Goal: Information Seeking & Learning: Learn about a topic

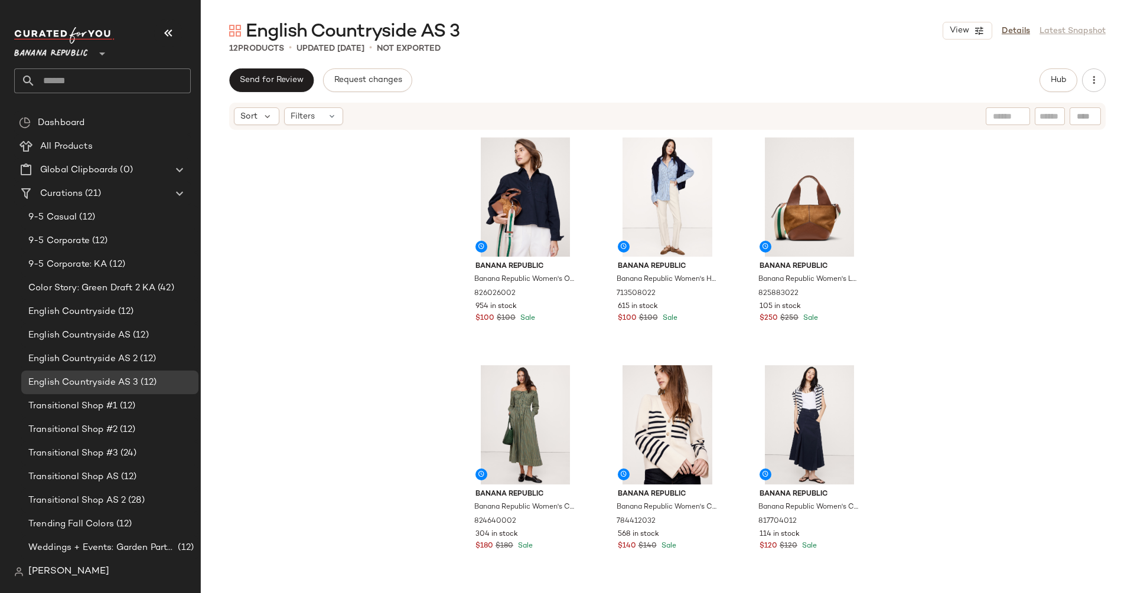
scroll to position [26, 0]
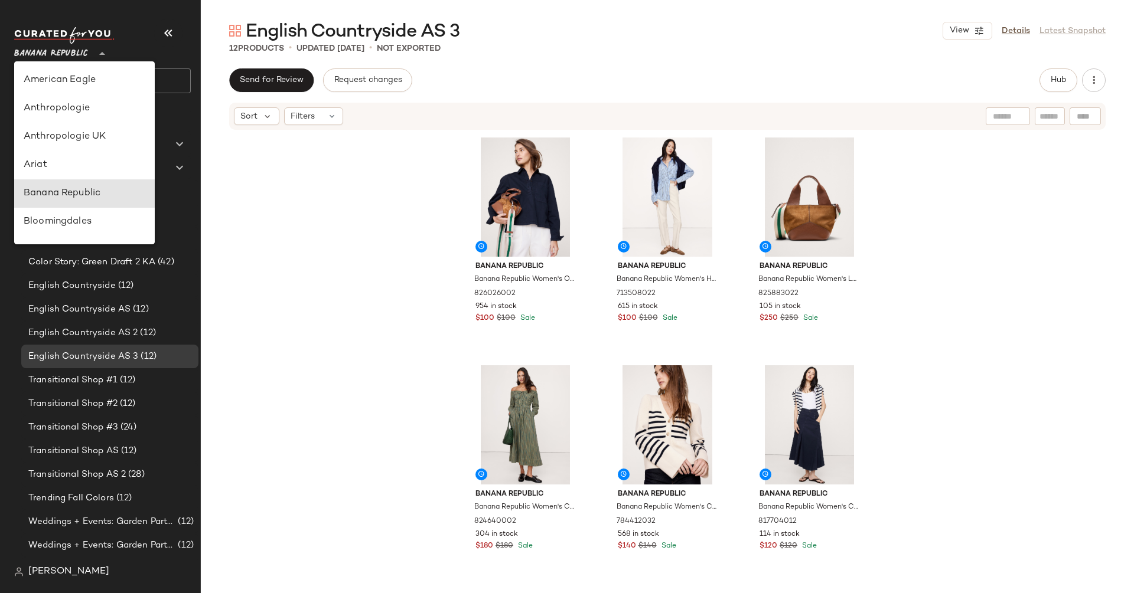
click at [35, 60] on span "Banana Republic" at bounding box center [51, 50] width 74 height 21
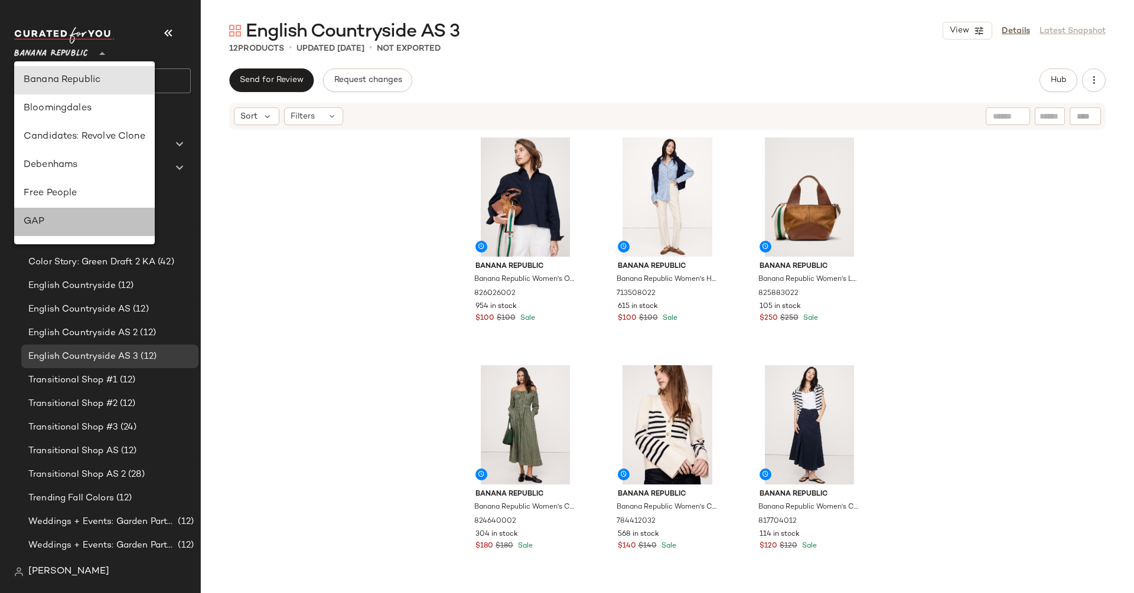
click at [57, 220] on div "GAP" at bounding box center [85, 222] width 122 height 14
type input "**"
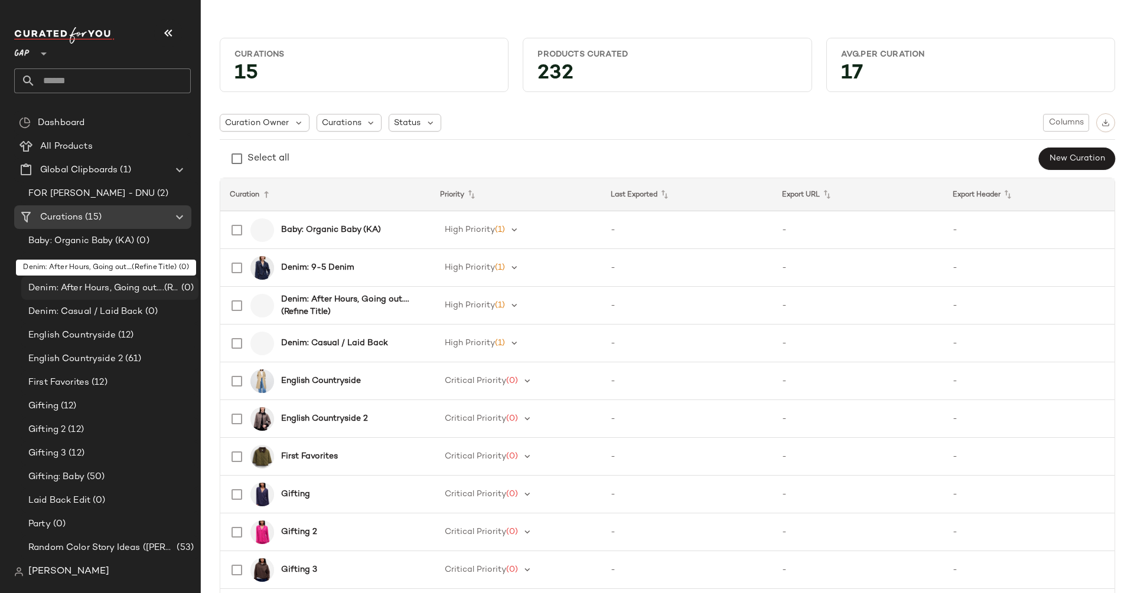
scroll to position [22, 0]
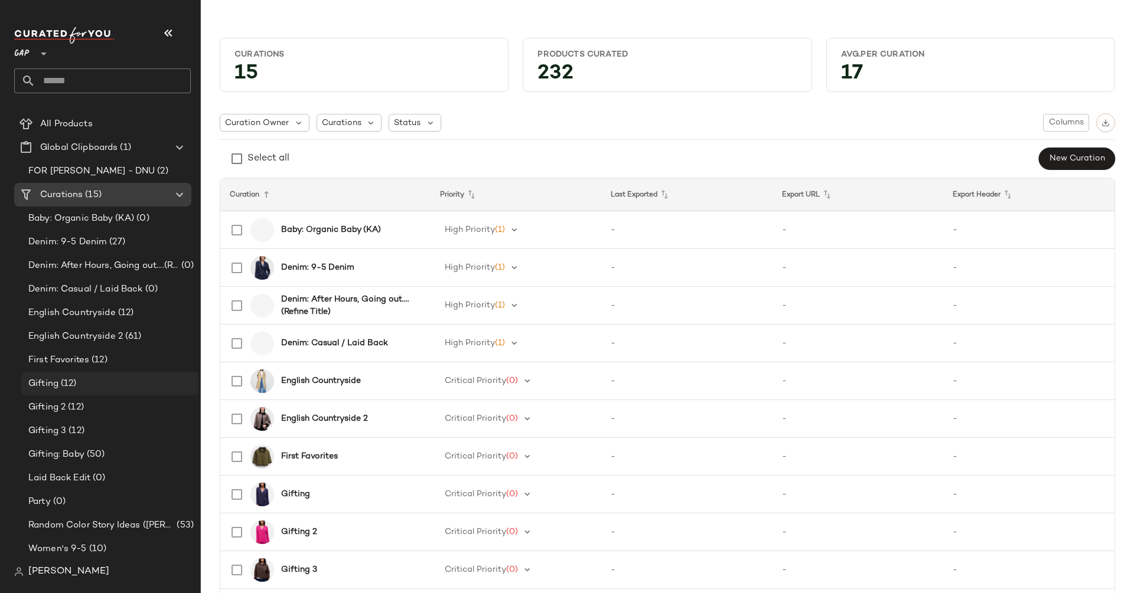
click at [72, 387] on span "(12)" at bounding box center [67, 384] width 18 height 14
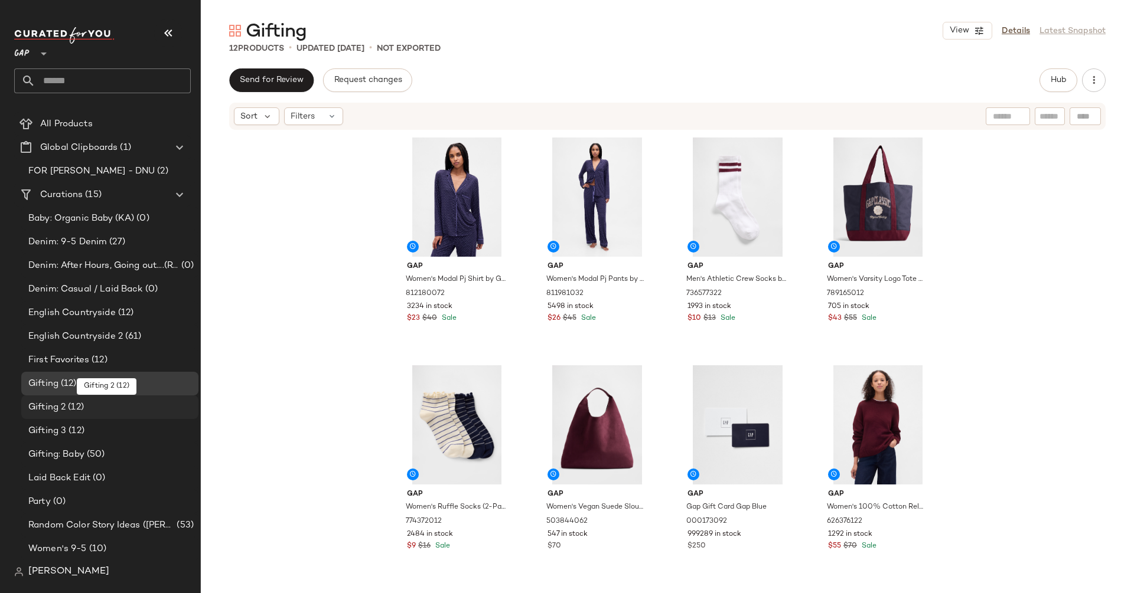
click at [74, 410] on span "(12)" at bounding box center [75, 408] width 18 height 14
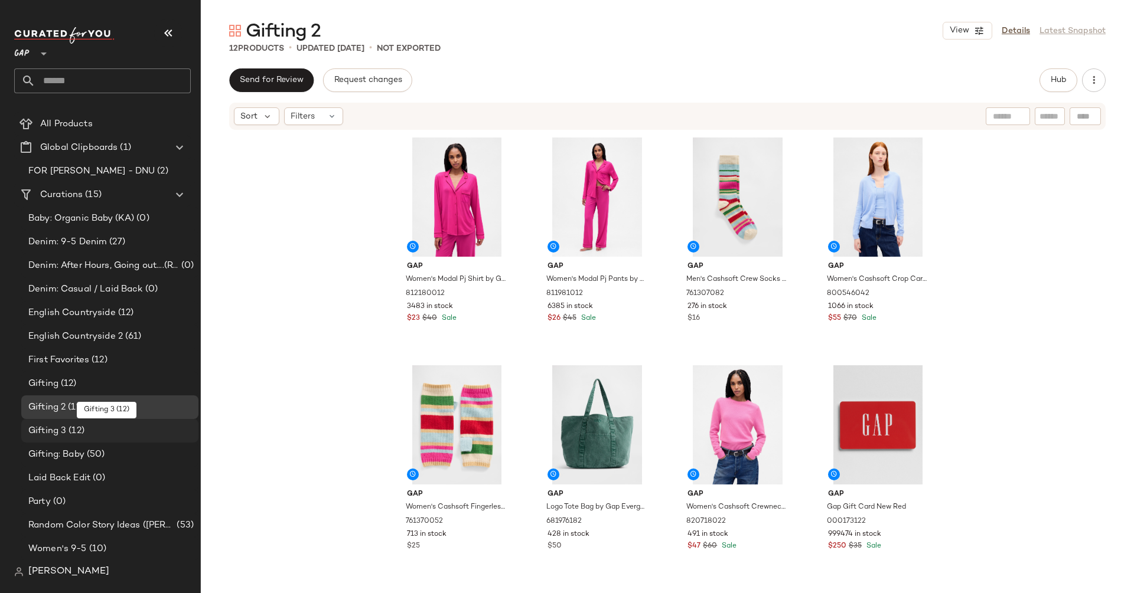
click at [77, 426] on span "(12)" at bounding box center [75, 432] width 18 height 14
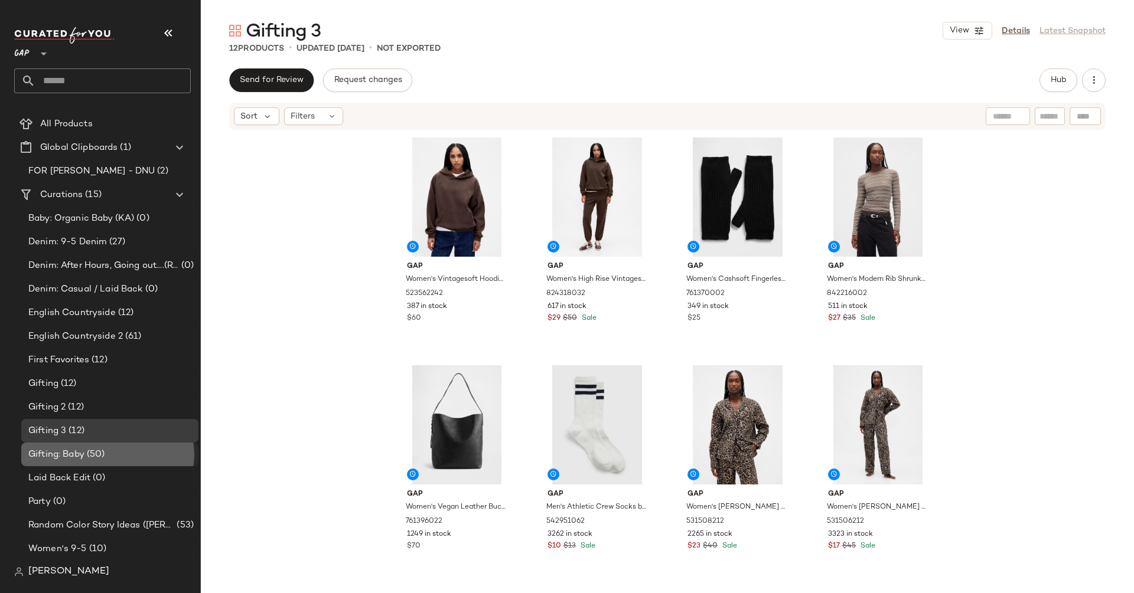
click at [78, 446] on div "Gifting: Baby (50)" at bounding box center [109, 455] width 177 height 24
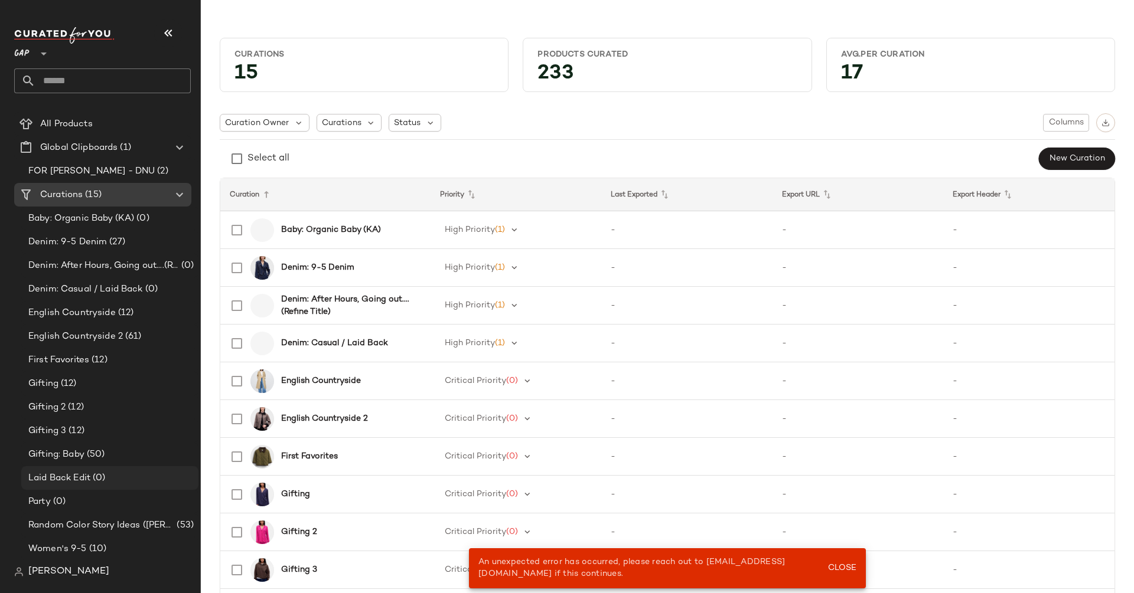
click at [77, 467] on div "Laid Back Edit (0)" at bounding box center [109, 478] width 177 height 24
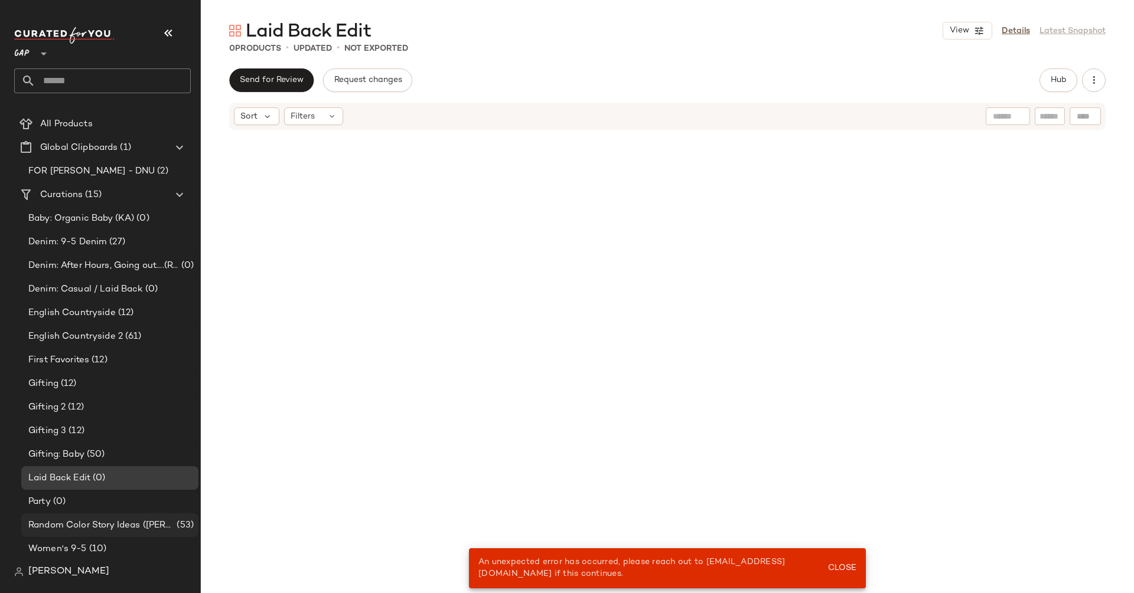
click at [77, 514] on div "Random Color Story Ideas ([PERSON_NAME]) (53)" at bounding box center [109, 526] width 177 height 24
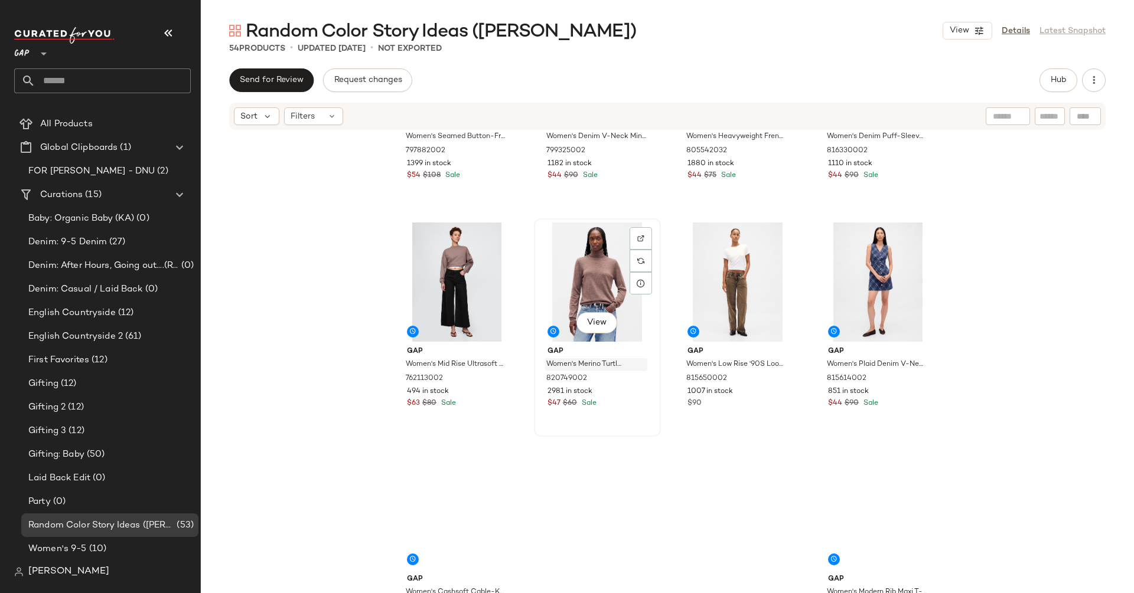
scroll to position [2685, 0]
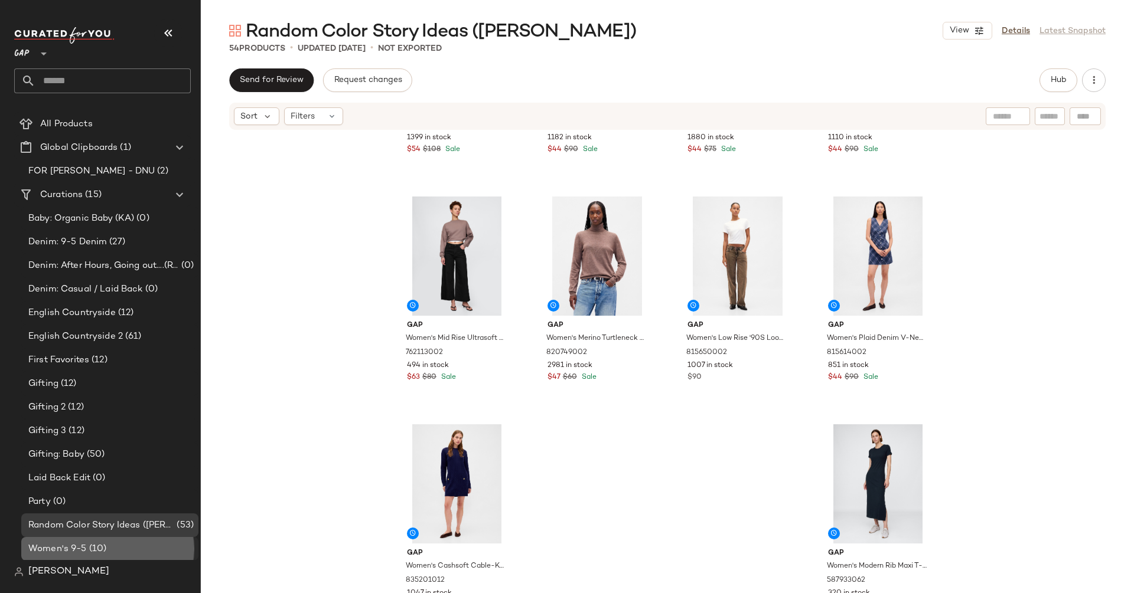
click at [113, 544] on div "Women's 9-5 (10)" at bounding box center [109, 550] width 169 height 14
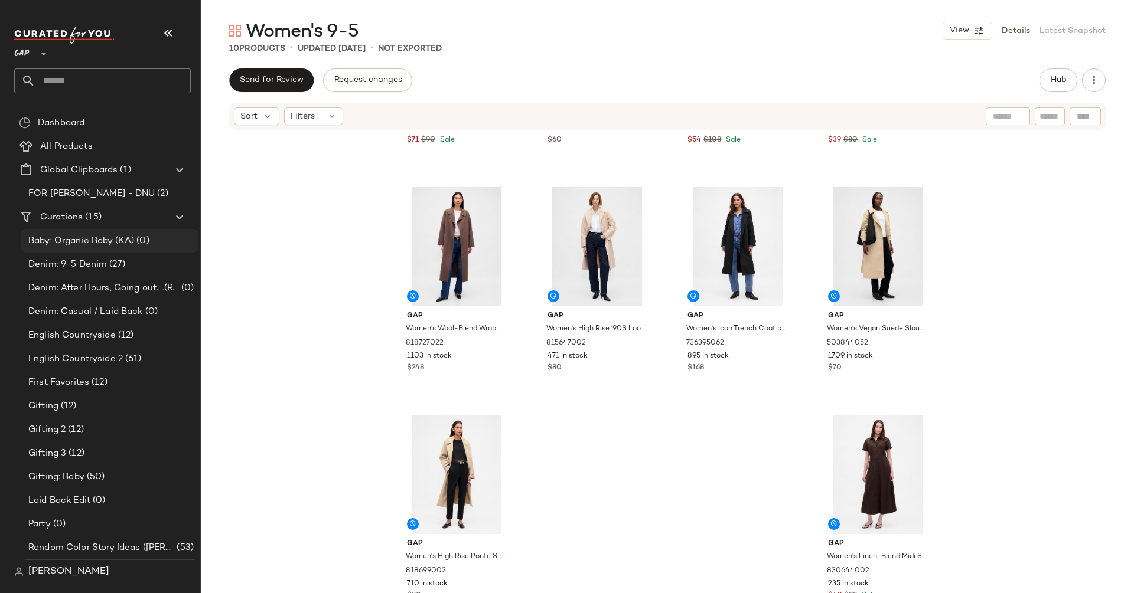
click at [126, 236] on span "Baby: Organic Baby (KA)" at bounding box center [81, 241] width 106 height 14
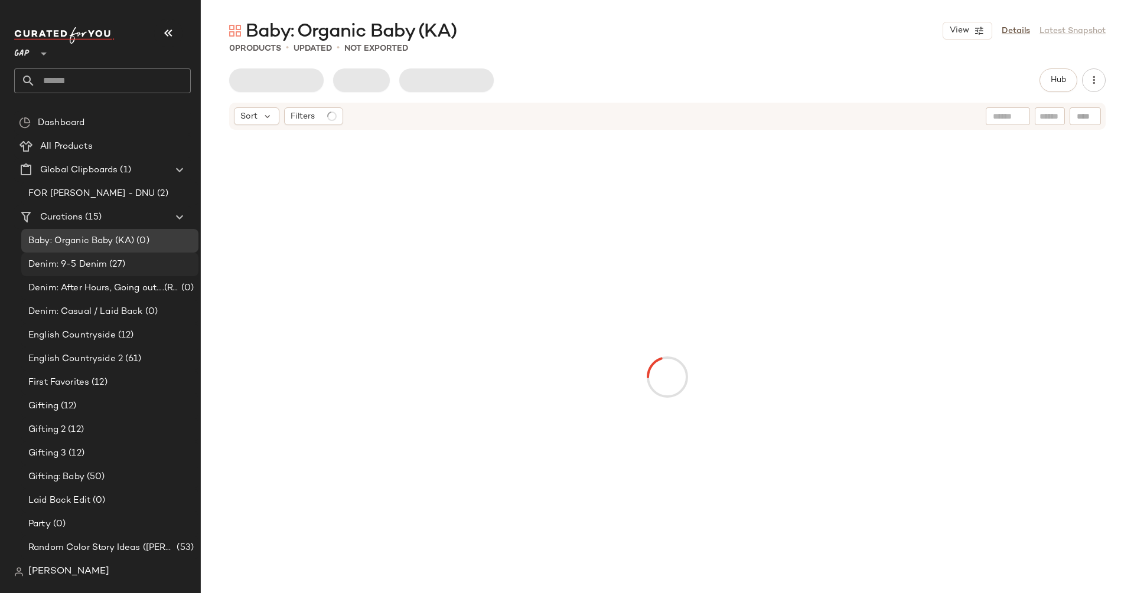
click at [130, 267] on div "Denim: 9-5 Denim (27)" at bounding box center [109, 265] width 169 height 14
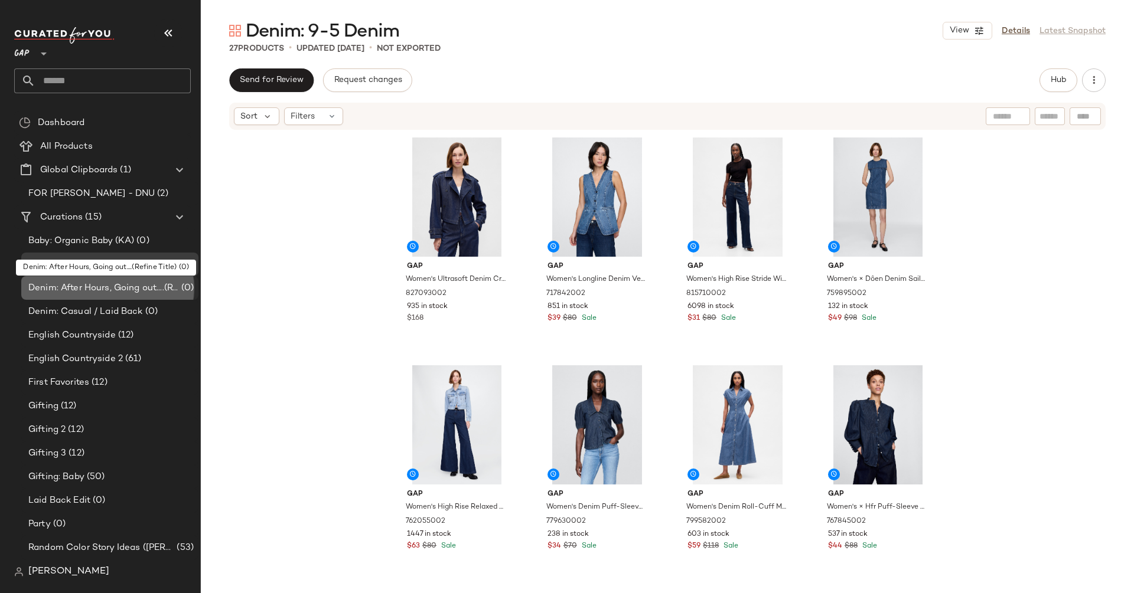
click at [124, 296] on div "Denim: After Hours, Going out....(Refine Title) (0)" at bounding box center [109, 288] width 177 height 24
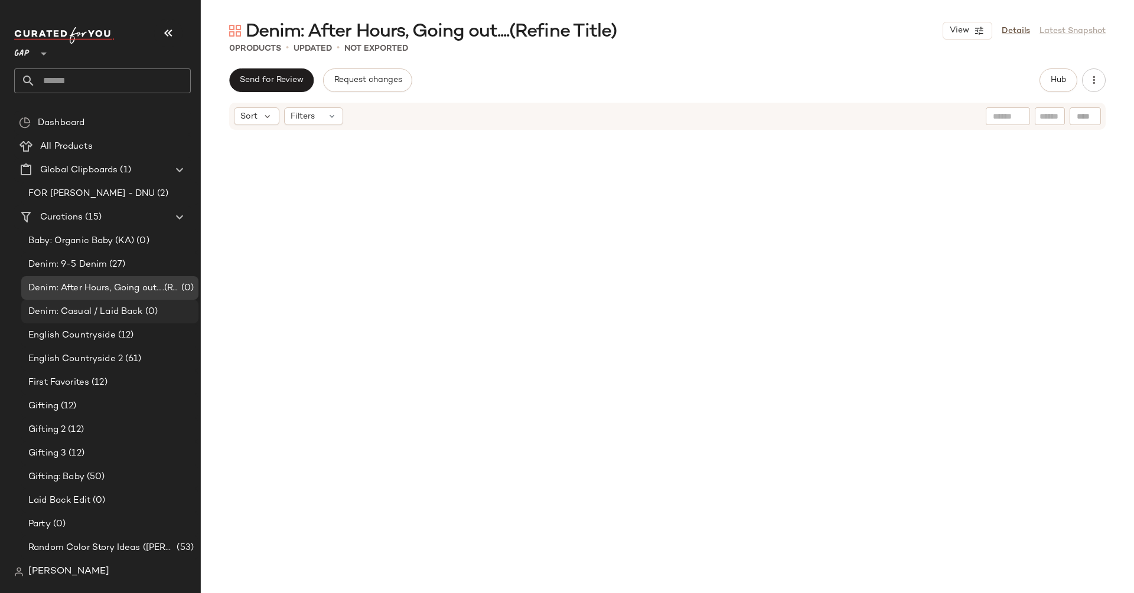
click at [119, 314] on span "Denim: Casual / Laid Back" at bounding box center [85, 312] width 115 height 14
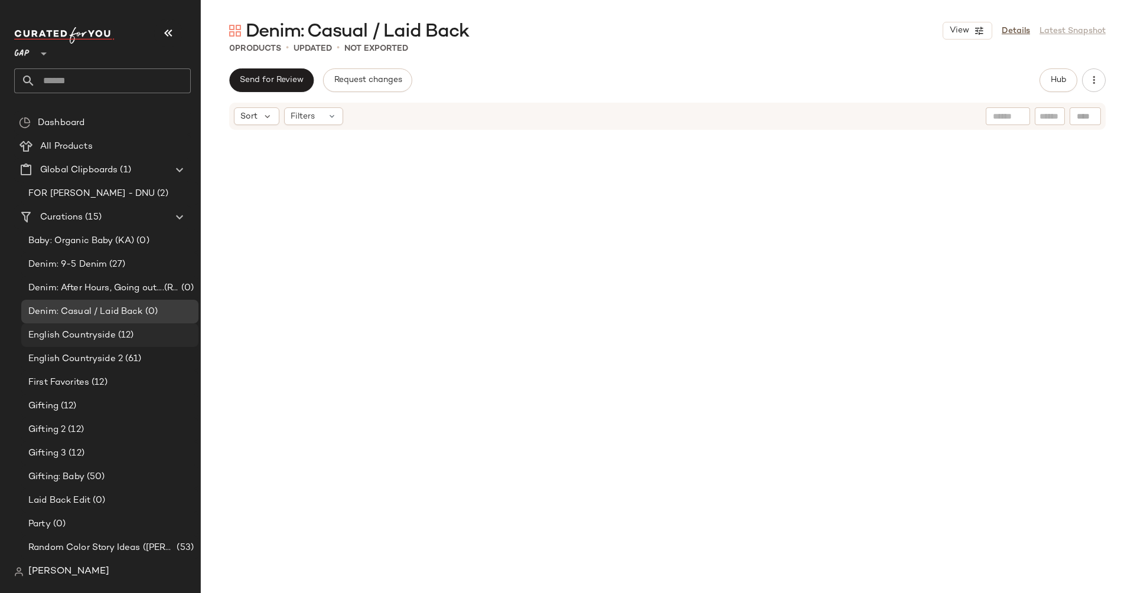
click at [125, 342] on span "(12)" at bounding box center [125, 336] width 18 height 14
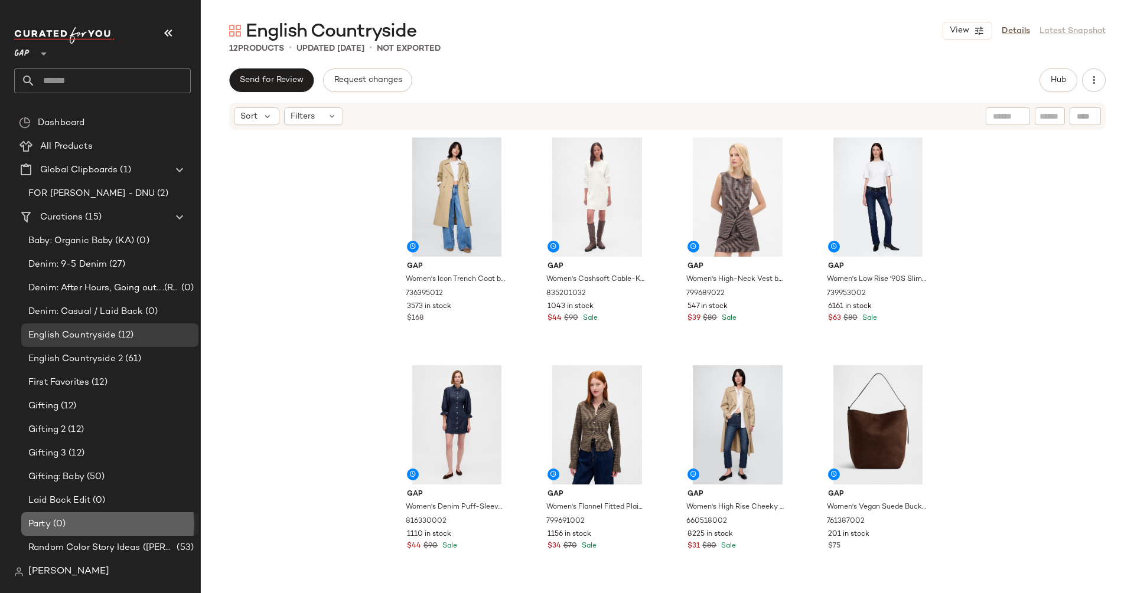
click at [107, 525] on div "Party (0)" at bounding box center [109, 525] width 169 height 14
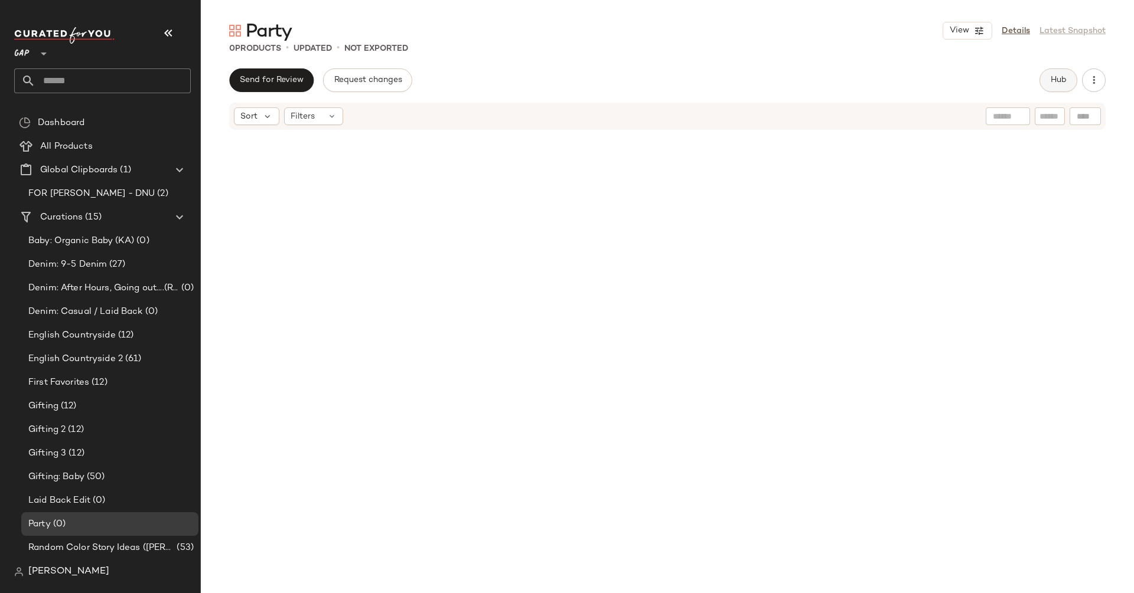
click at [1056, 76] on span "Hub" at bounding box center [1058, 80] width 17 height 9
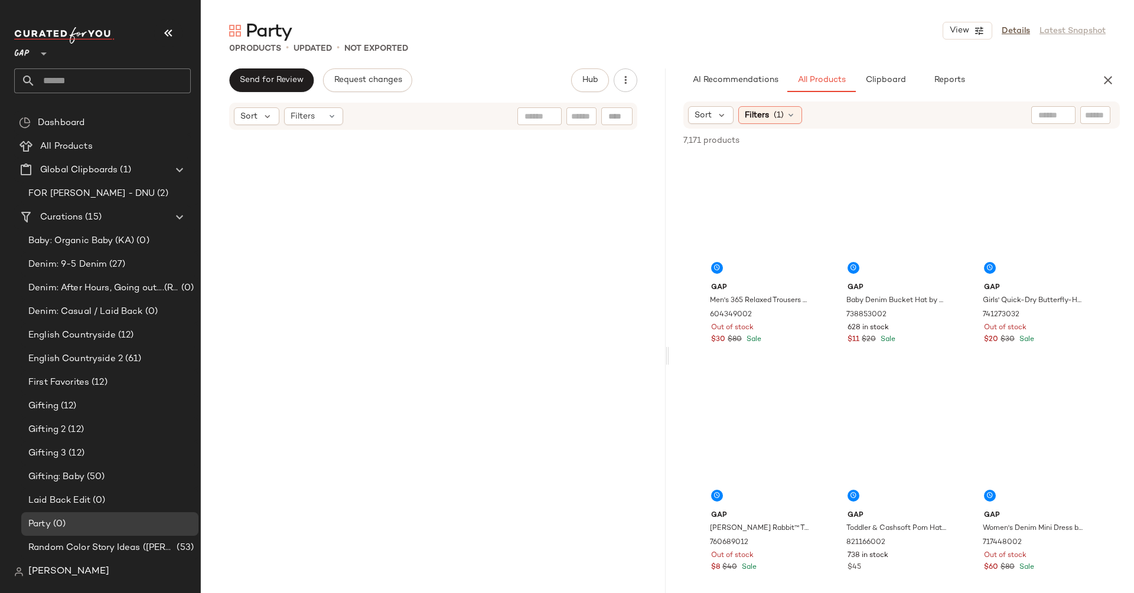
click at [1047, 115] on input "text" at bounding box center [1053, 115] width 30 height 12
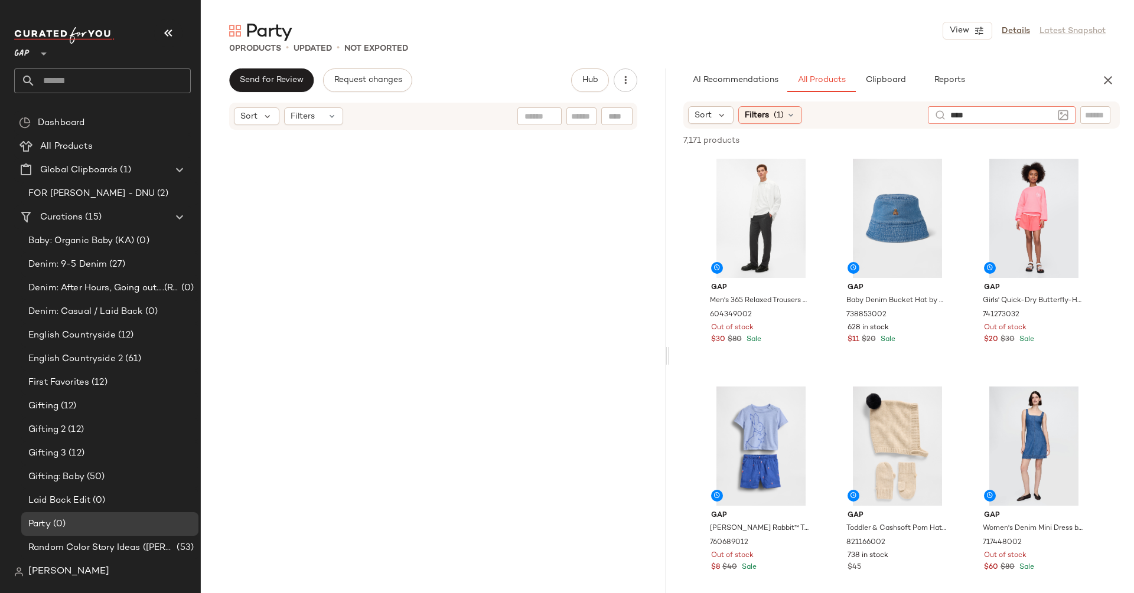
type input "*****"
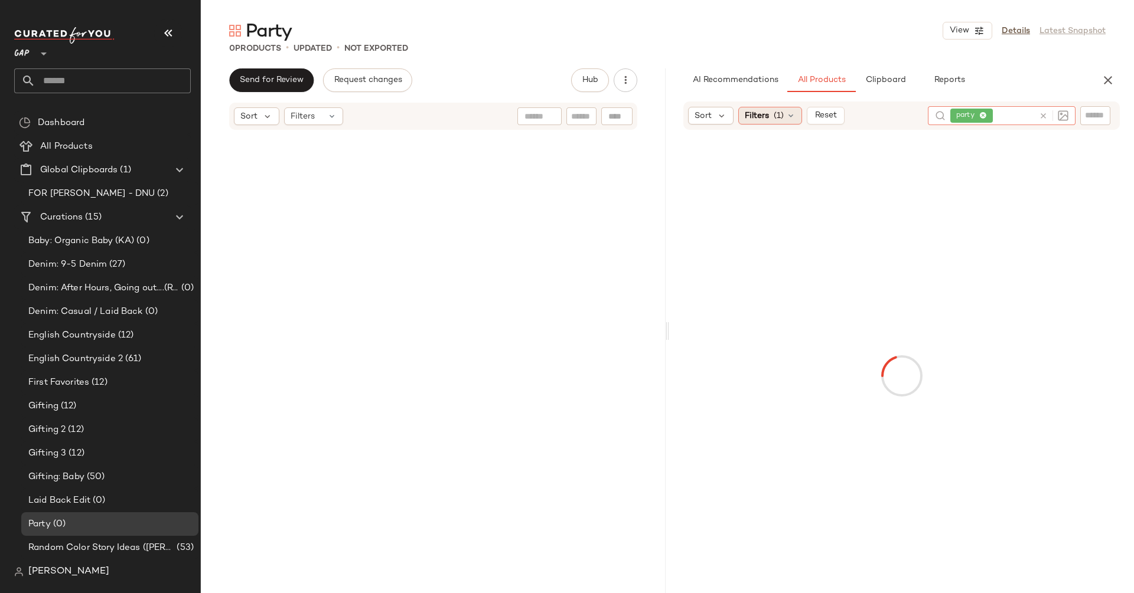
click at [772, 116] on div "Filters (1)" at bounding box center [770, 116] width 64 height 18
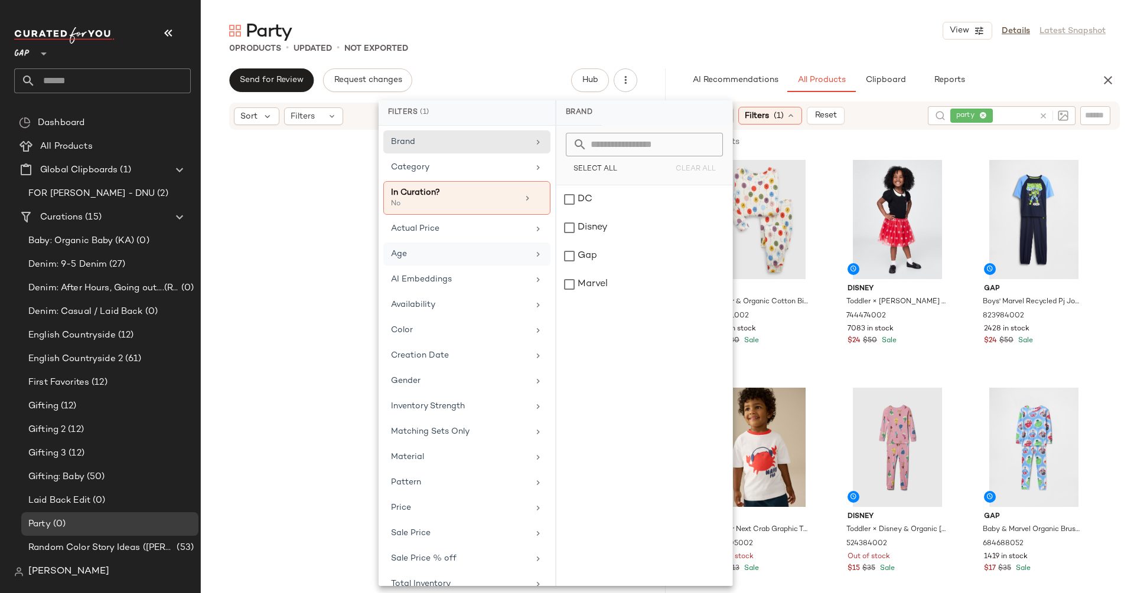
click at [418, 254] on div "Age" at bounding box center [460, 254] width 138 height 12
click at [565, 214] on div "adult" at bounding box center [644, 228] width 176 height 28
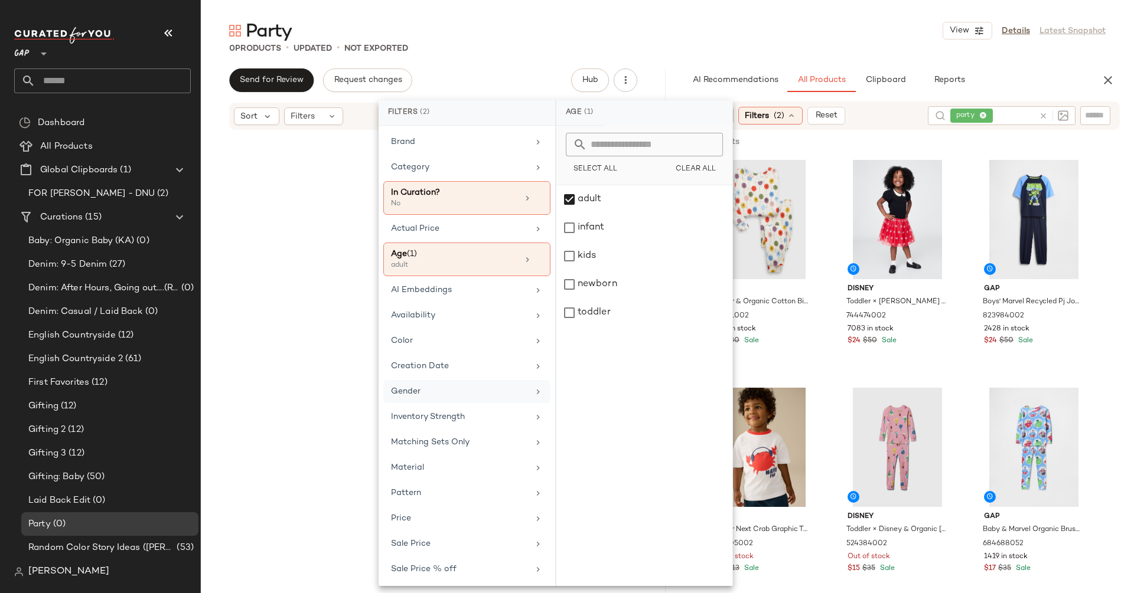
click at [418, 387] on span "Gender" at bounding box center [406, 391] width 30 height 9
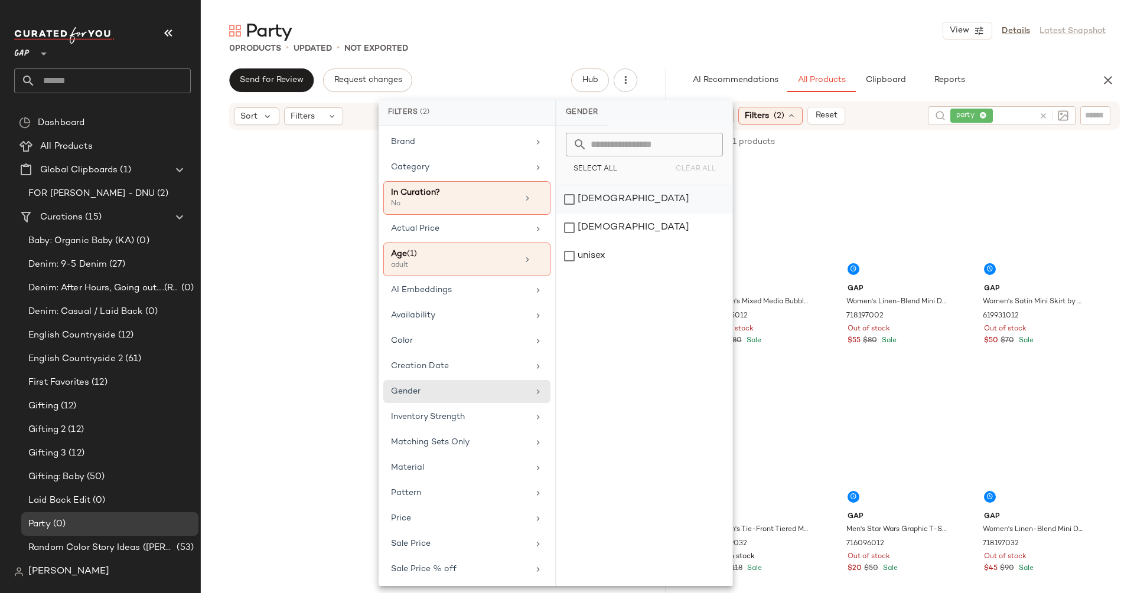
click at [585, 214] on div "[DEMOGRAPHIC_DATA]" at bounding box center [644, 228] width 176 height 28
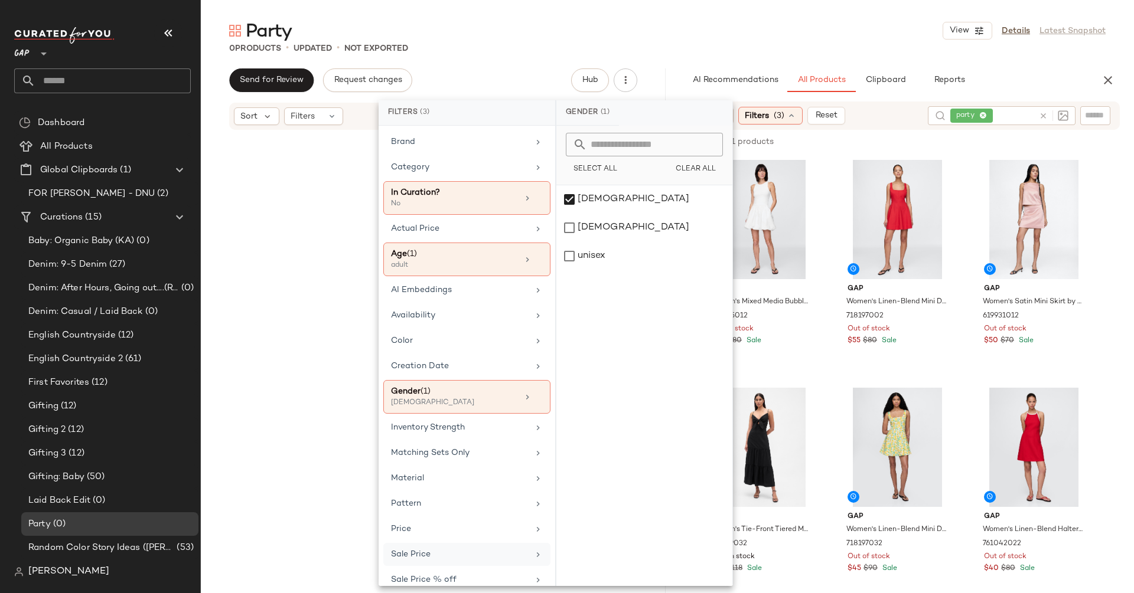
scroll to position [30, 0]
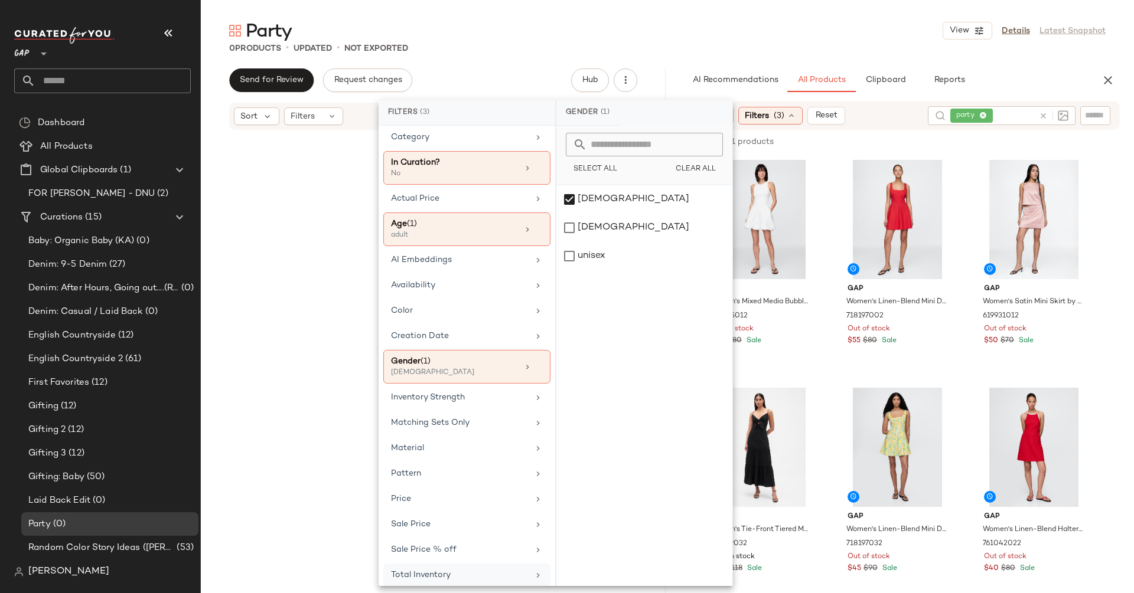
click at [448, 571] on span "Total Inventory" at bounding box center [421, 575] width 60 height 9
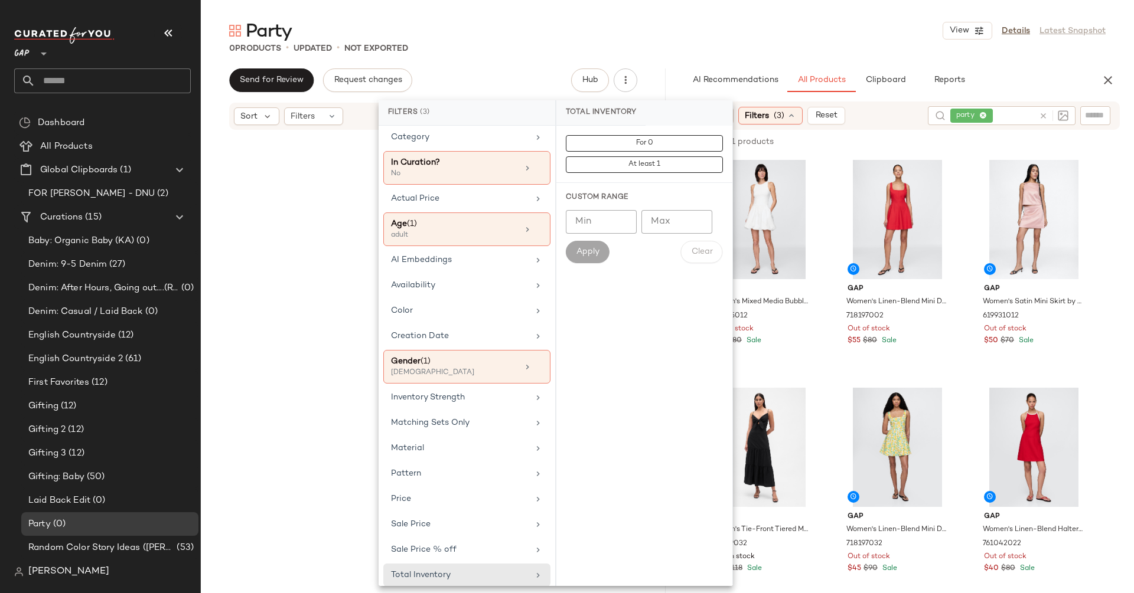
click at [593, 218] on input "Min" at bounding box center [601, 222] width 71 height 24
type input "**"
click at [594, 257] on button "Apply" at bounding box center [588, 252] width 44 height 22
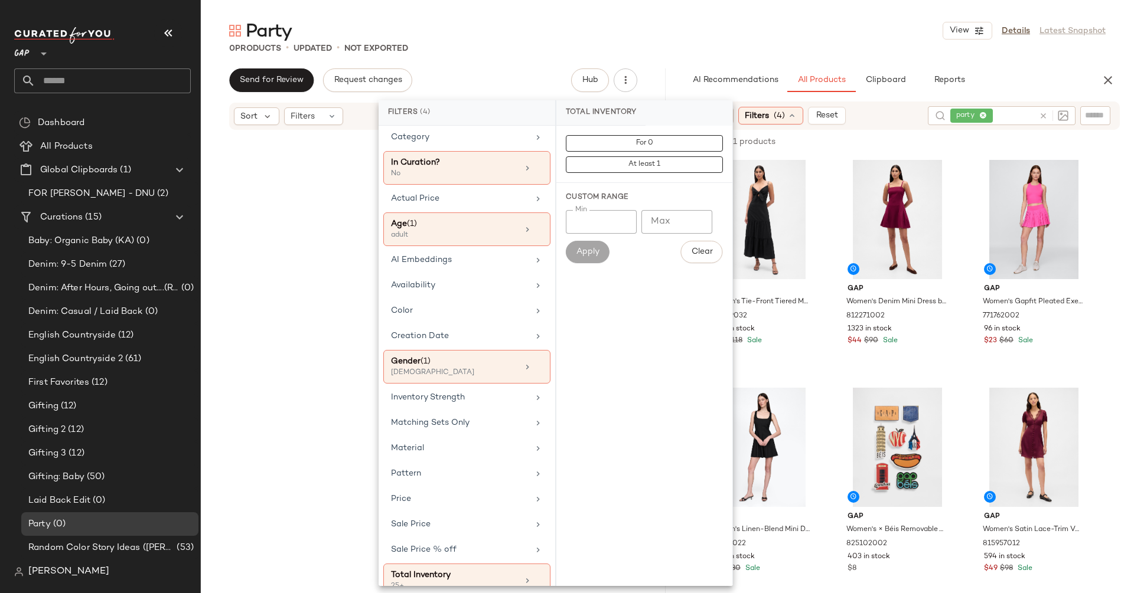
click at [670, 73] on div "AI Recommendations All Products Clipboard Reports" at bounding box center [882, 80] width 427 height 24
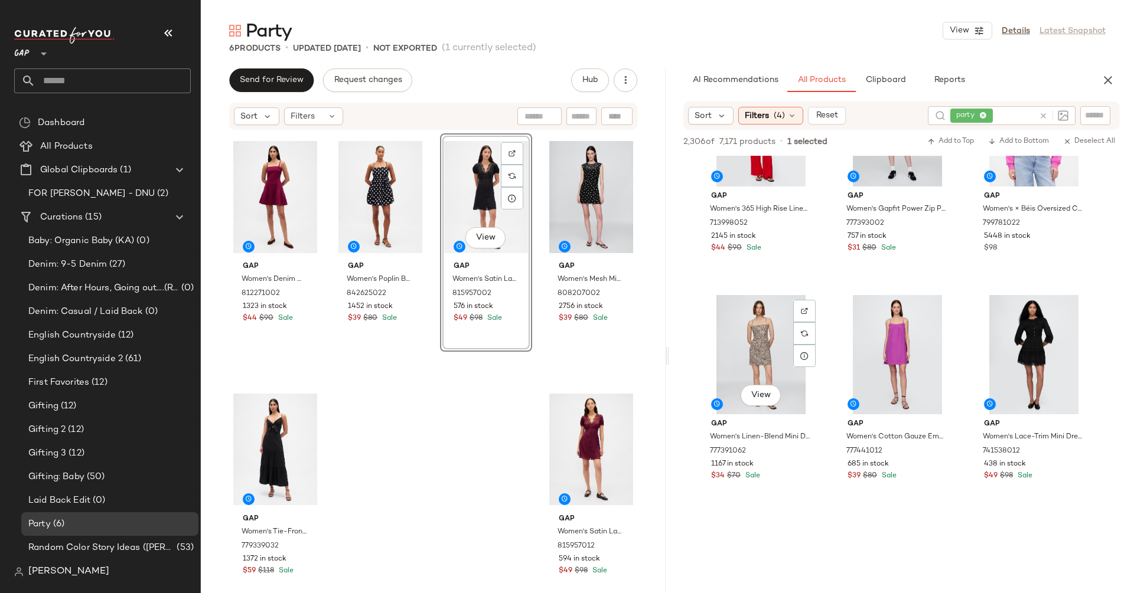
scroll to position [1937, 0]
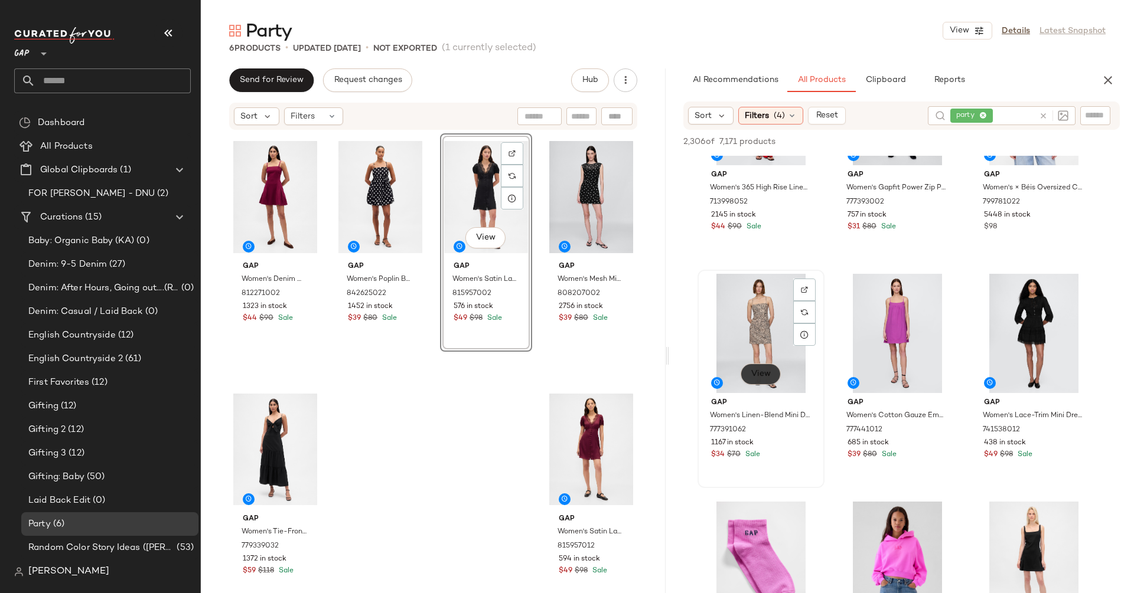
click at [771, 370] on button "View" at bounding box center [760, 374] width 40 height 21
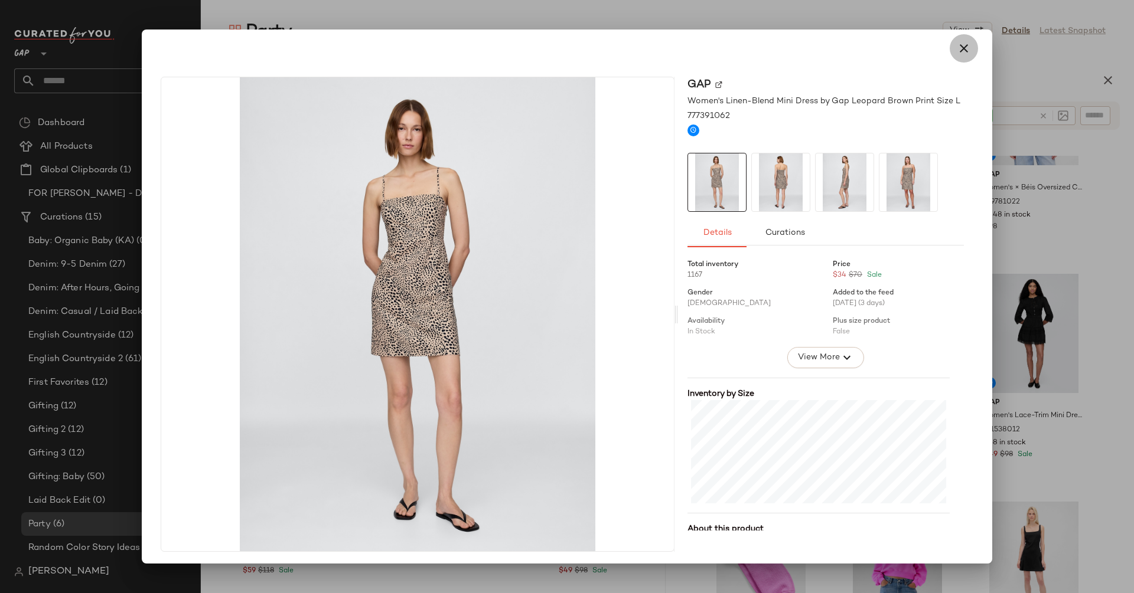
click at [956, 52] on icon "button" at bounding box center [963, 48] width 14 height 14
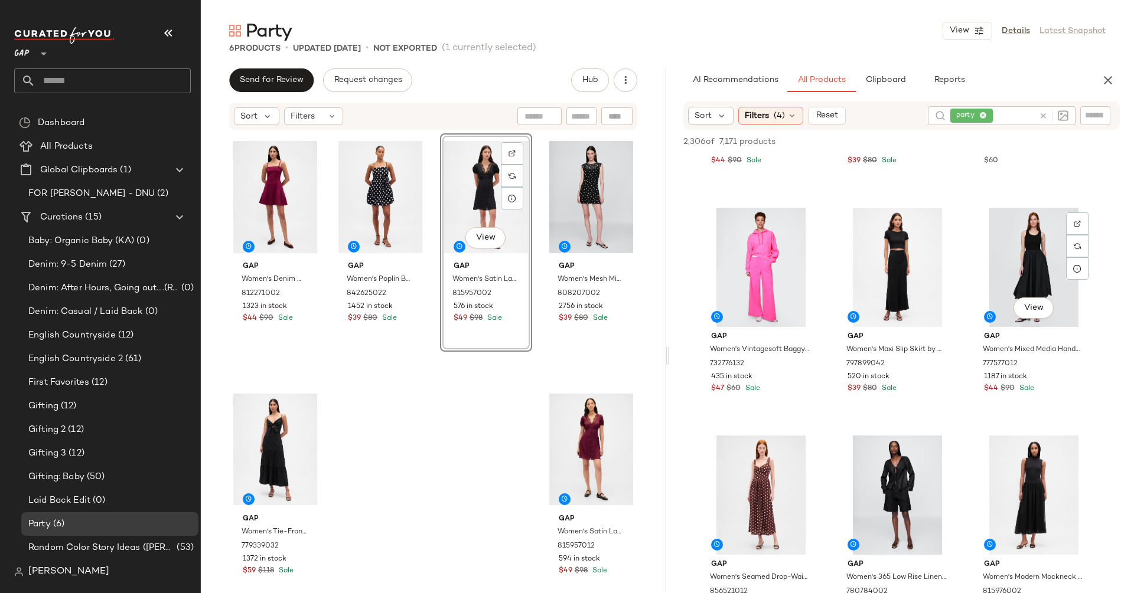
scroll to position [2962, 0]
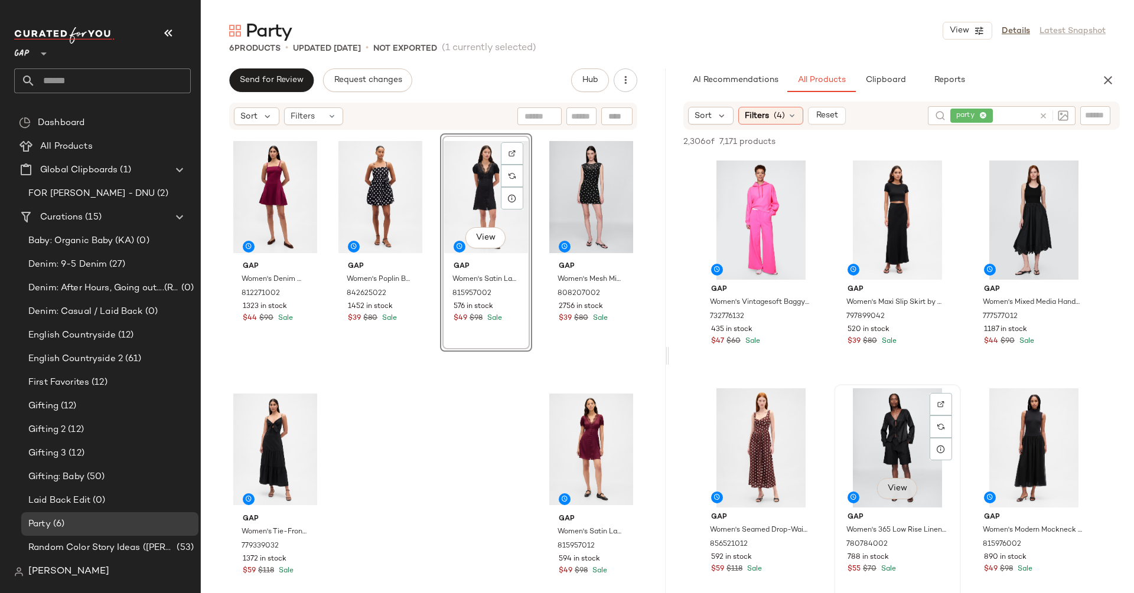
click at [894, 489] on span "View" at bounding box center [897, 488] width 20 height 9
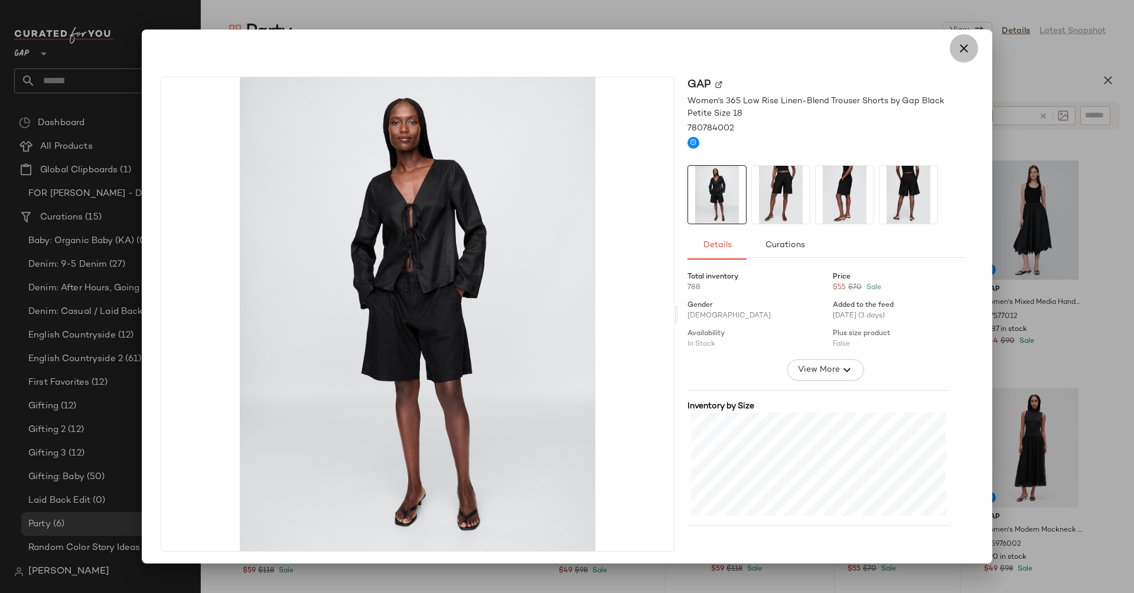
click at [956, 53] on icon "button" at bounding box center [963, 48] width 14 height 14
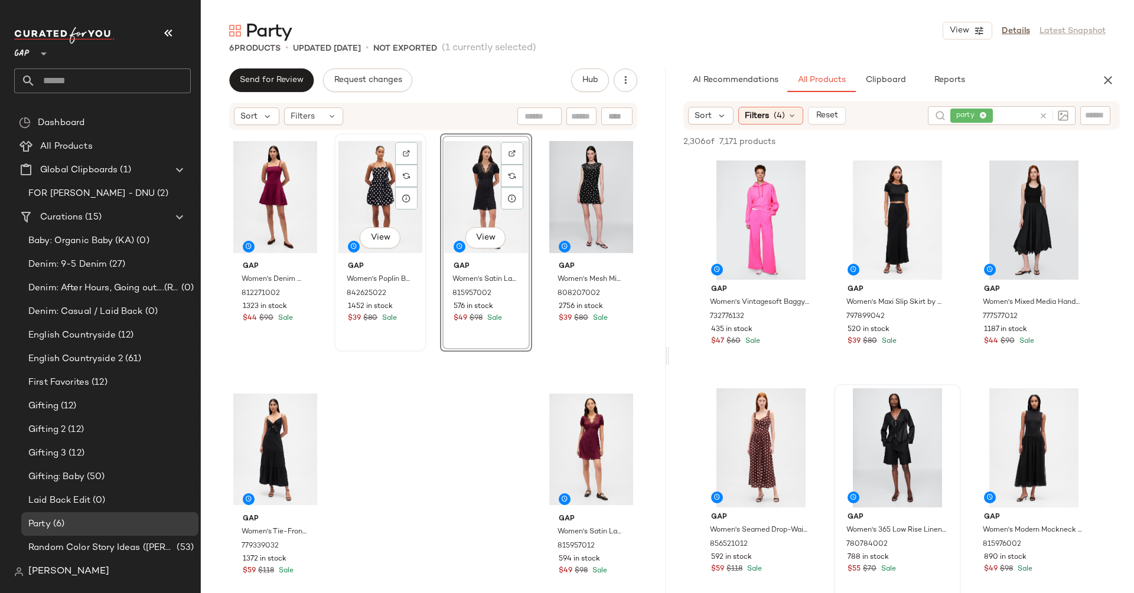
click at [374, 246] on button "View" at bounding box center [380, 237] width 40 height 21
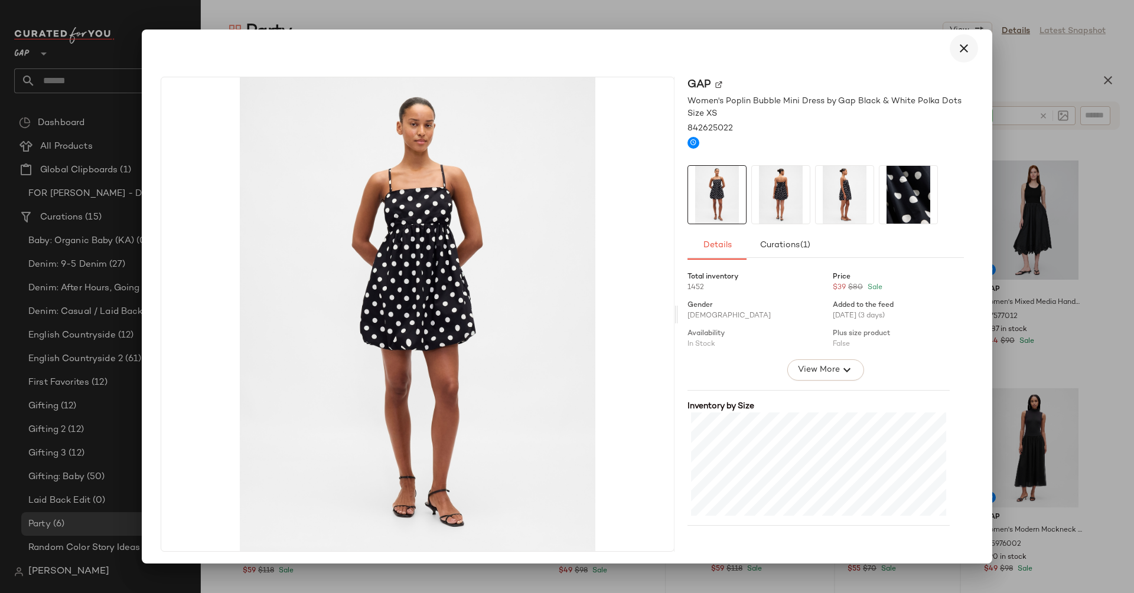
click at [956, 52] on icon "button" at bounding box center [963, 48] width 14 height 14
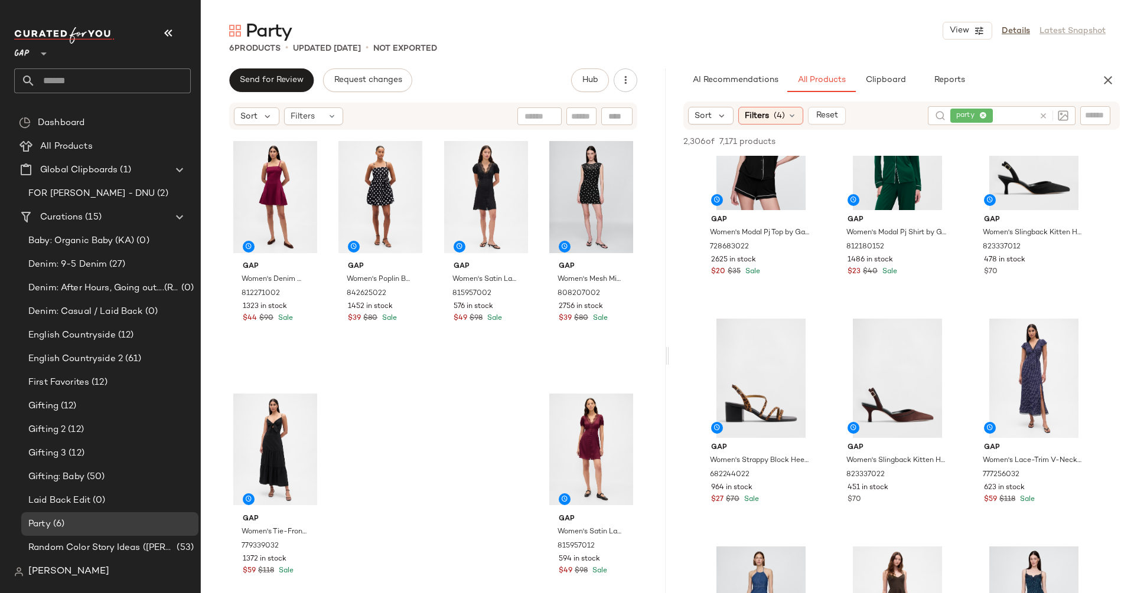
scroll to position [4157, 0]
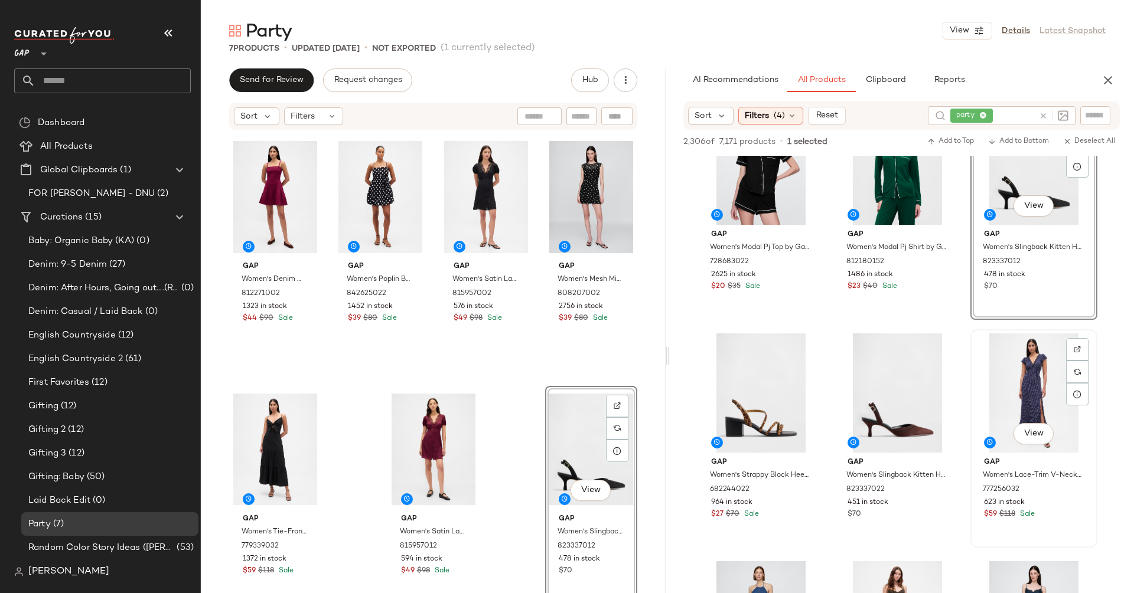
scroll to position [4188, 0]
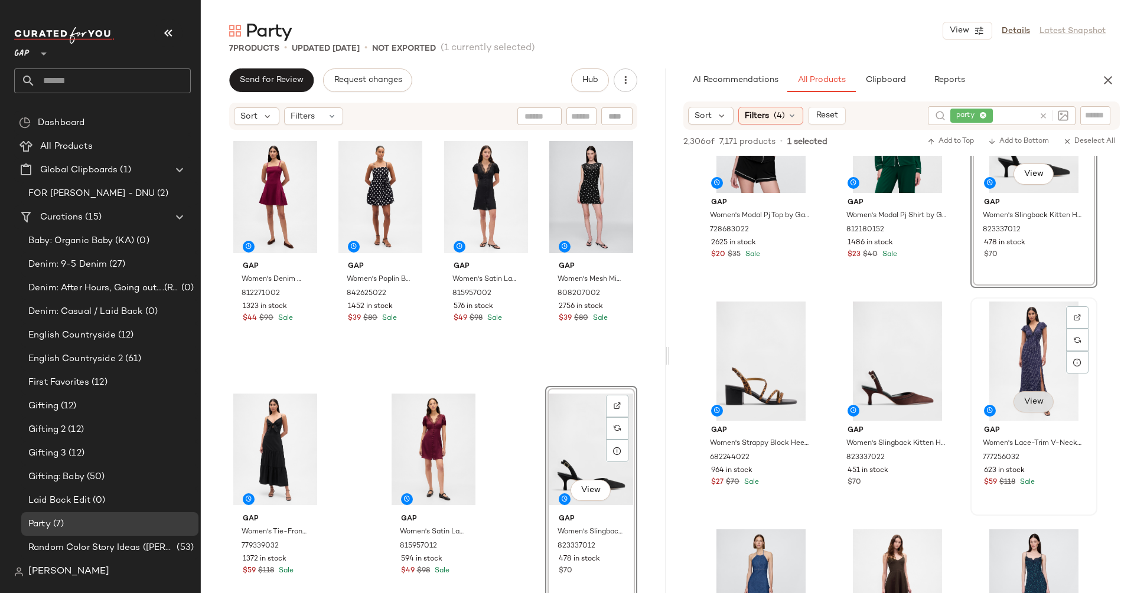
click at [1027, 397] on span "View" at bounding box center [1033, 401] width 20 height 9
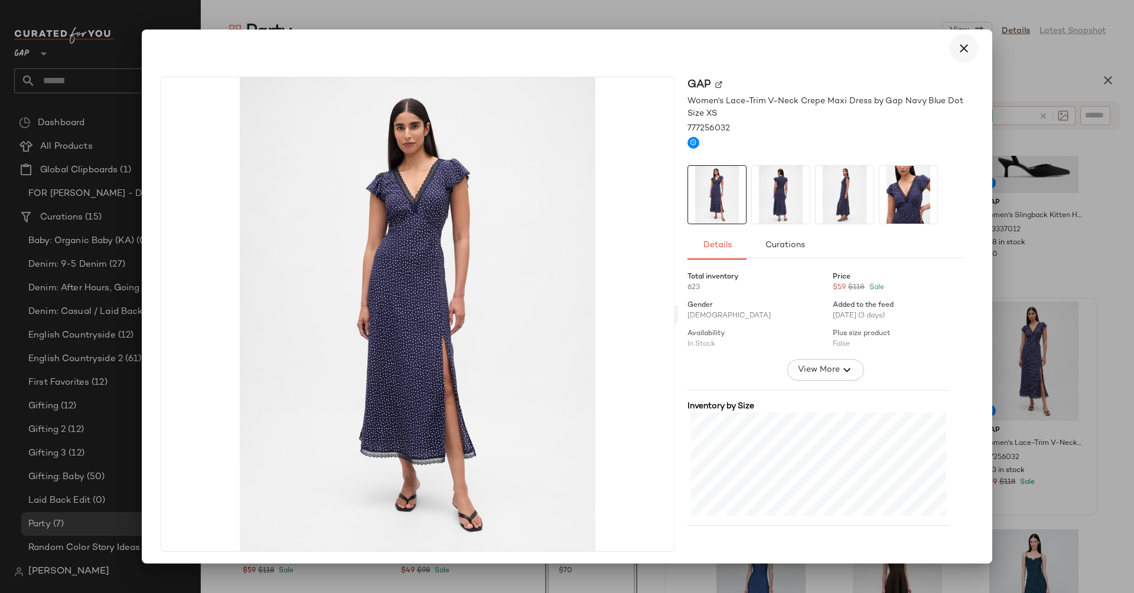
click at [956, 45] on icon "button" at bounding box center [963, 48] width 14 height 14
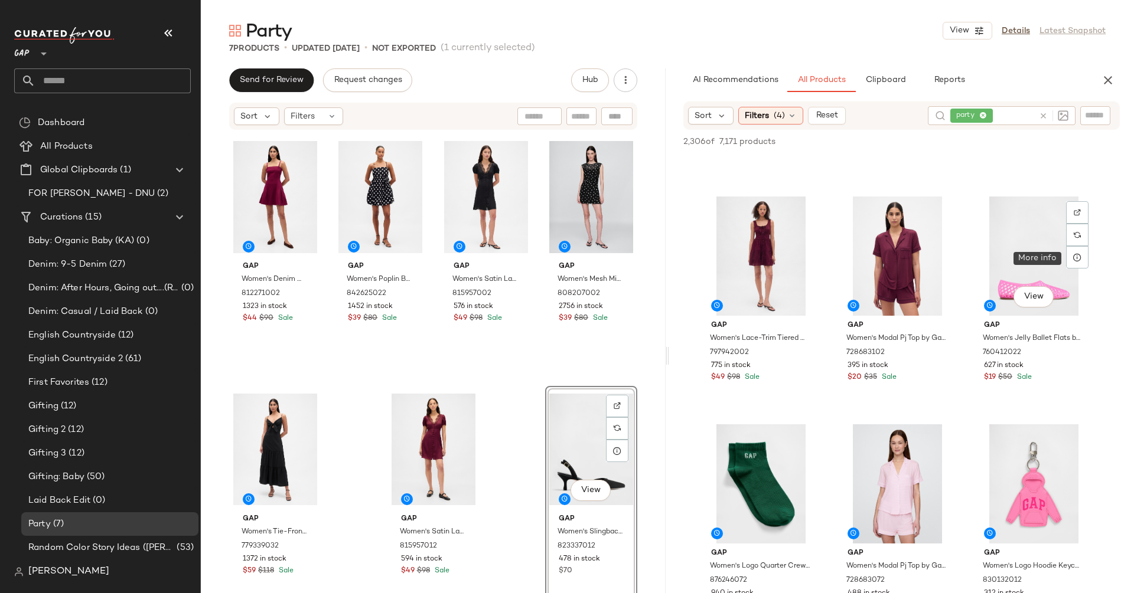
scroll to position [4976, 0]
click at [762, 296] on span "View" at bounding box center [760, 297] width 20 height 9
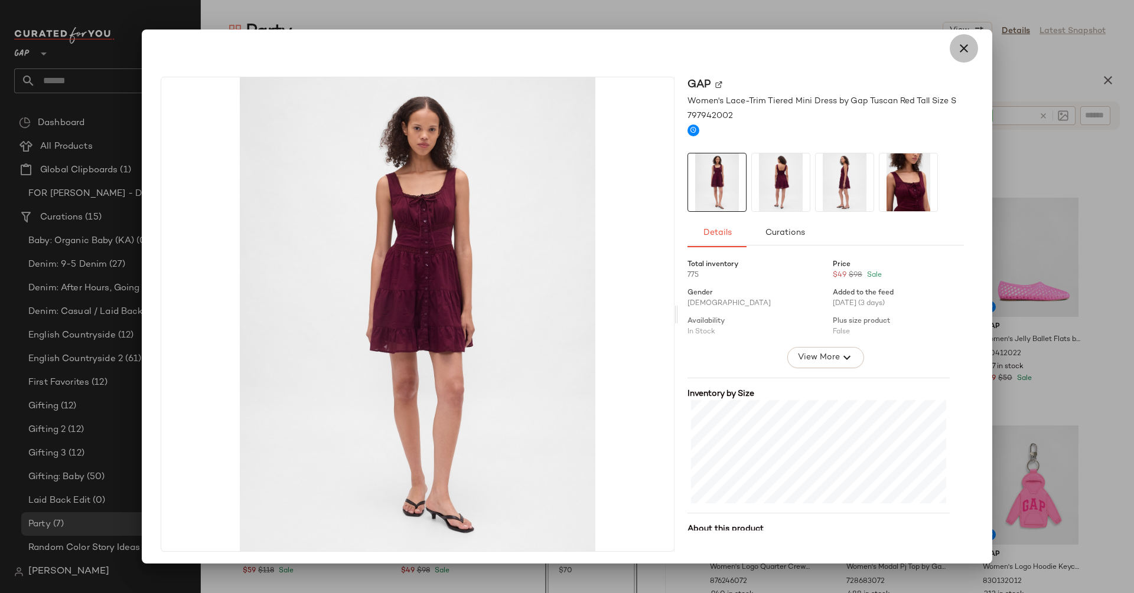
click at [960, 45] on icon "button" at bounding box center [963, 48] width 14 height 14
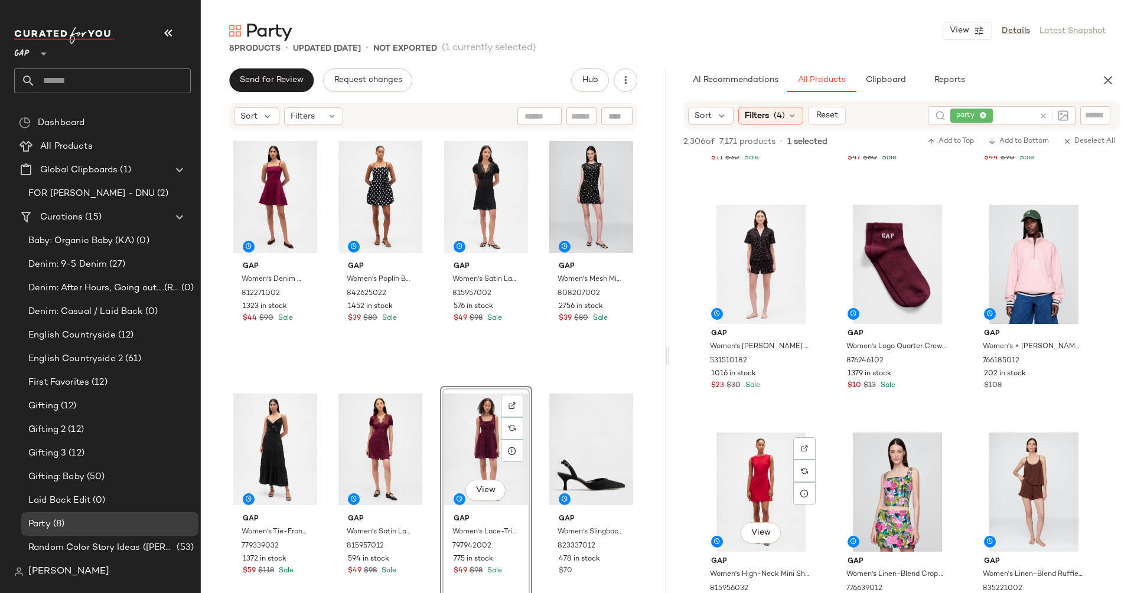
scroll to position [5652, 0]
click at [1033, 303] on span "View" at bounding box center [1033, 305] width 20 height 9
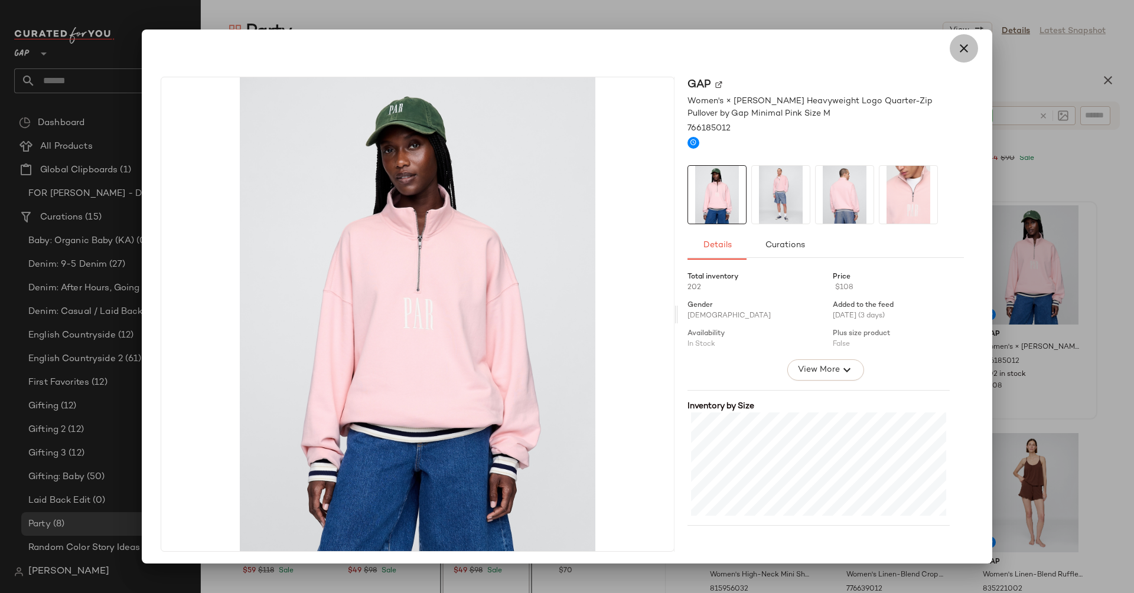
click at [963, 53] on icon "button" at bounding box center [963, 48] width 14 height 14
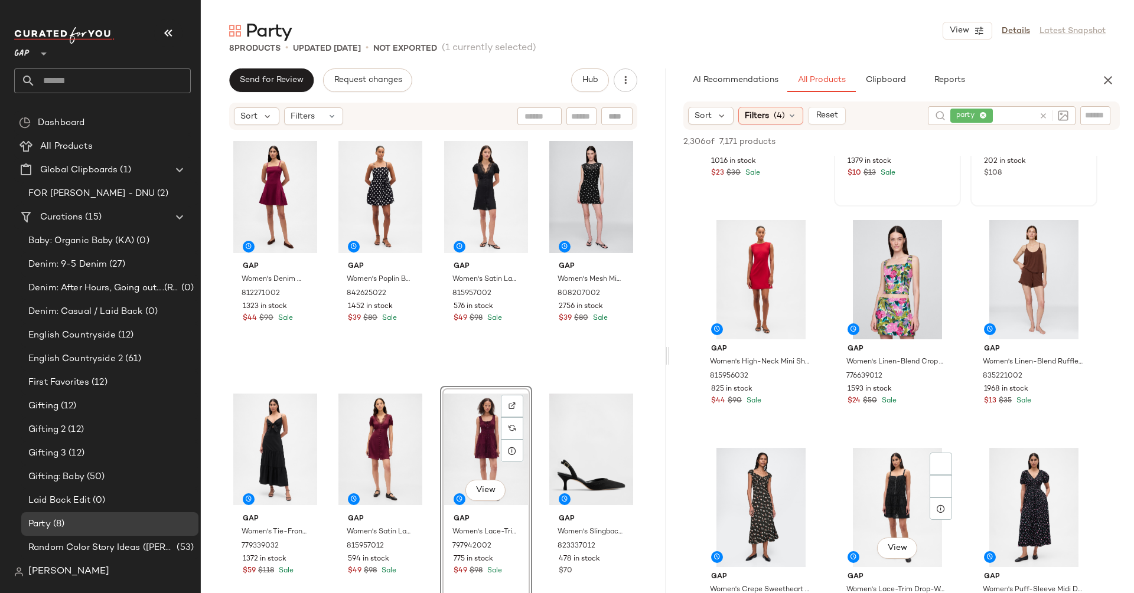
scroll to position [6148, 0]
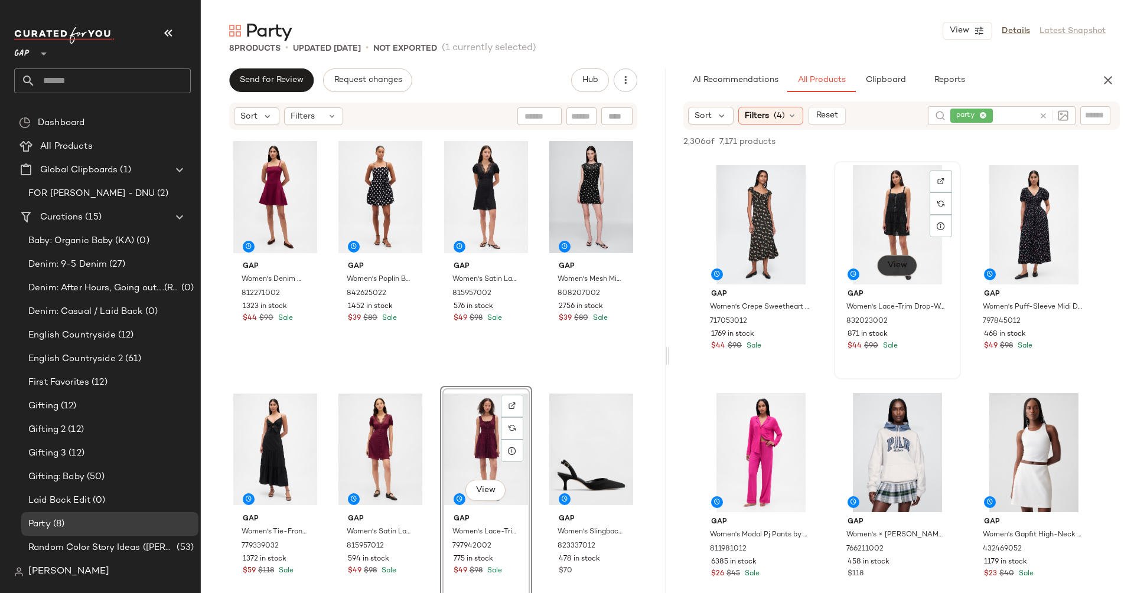
click at [891, 272] on button "View" at bounding box center [897, 265] width 40 height 21
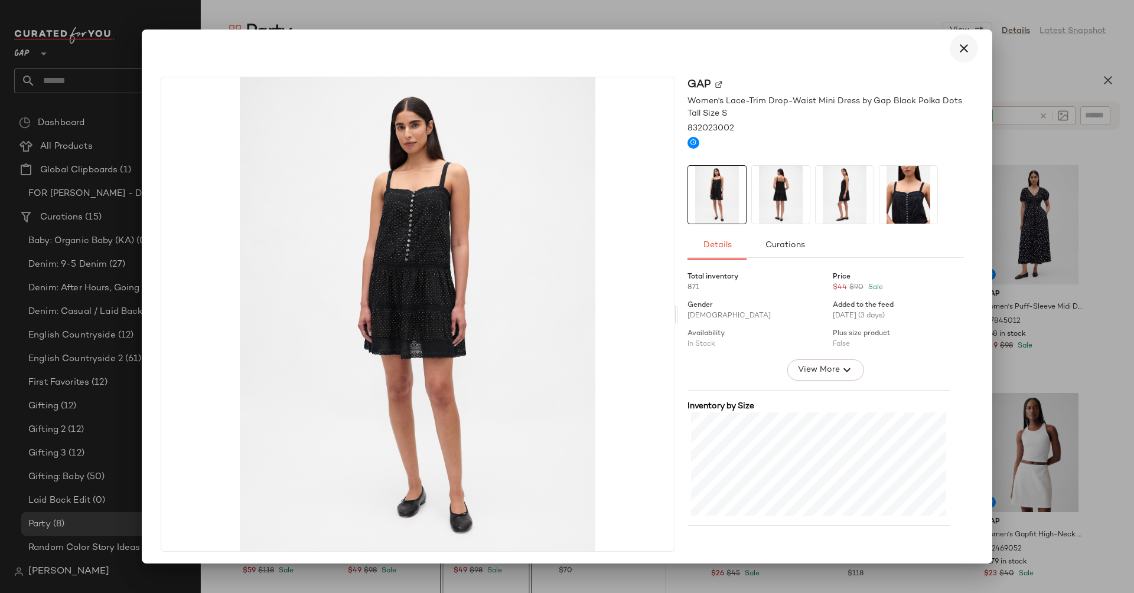
click at [959, 57] on button "button" at bounding box center [963, 48] width 28 height 28
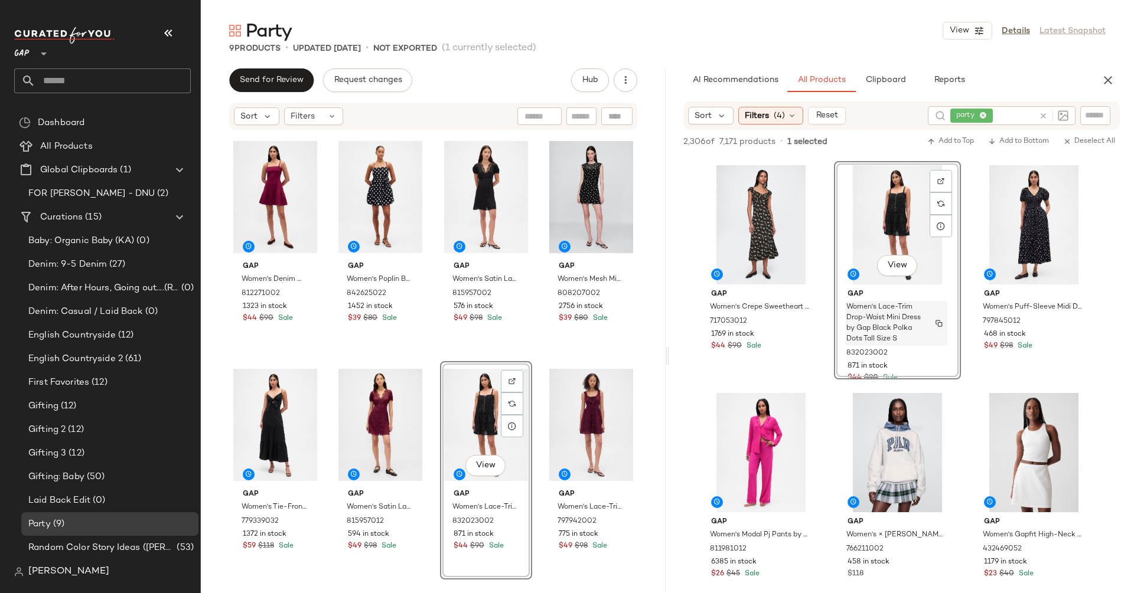
scroll to position [6556, 0]
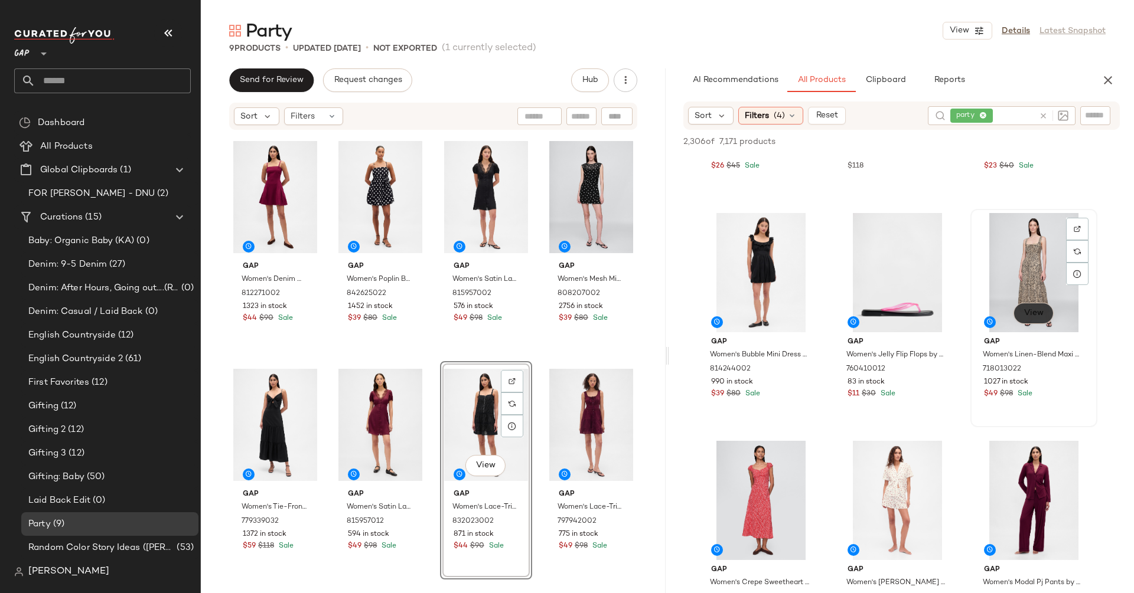
click at [1034, 305] on button "View" at bounding box center [1033, 313] width 40 height 21
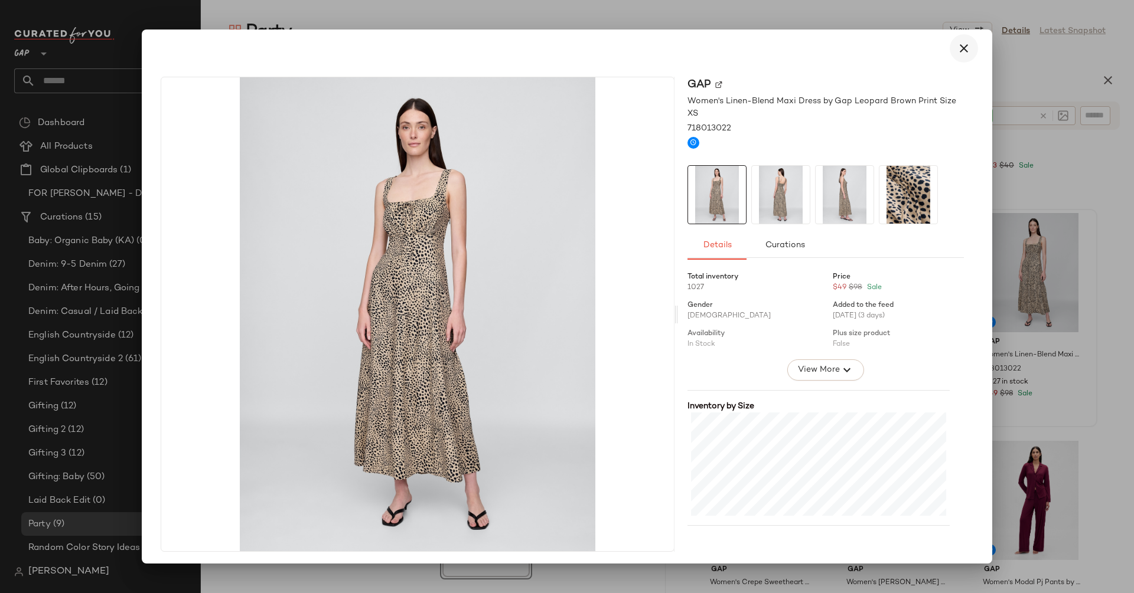
click at [958, 48] on icon "button" at bounding box center [963, 48] width 14 height 14
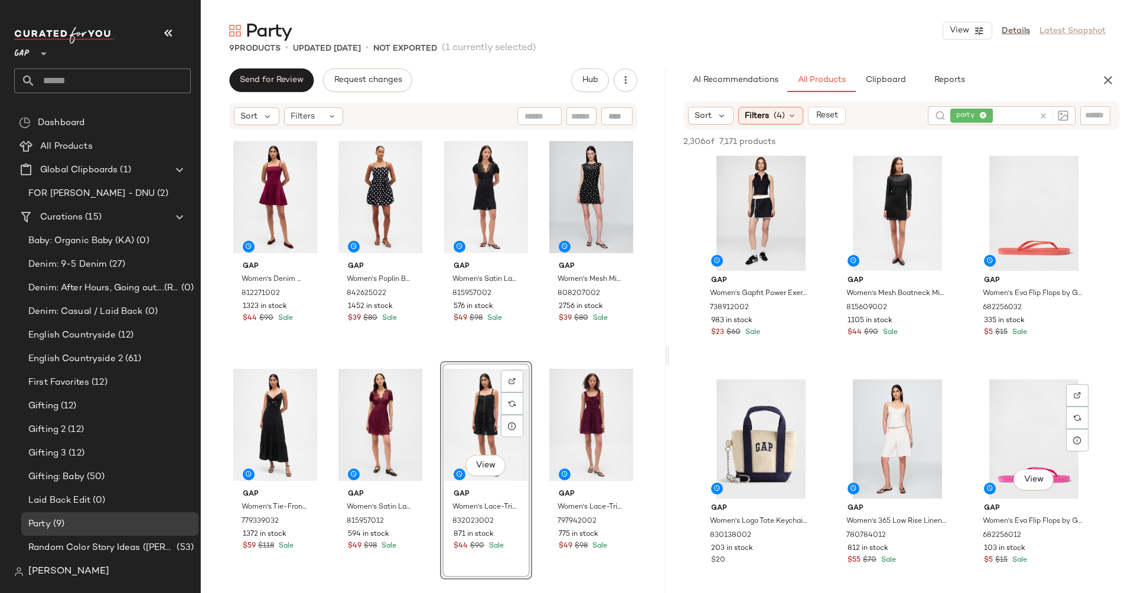
scroll to position [7743, 0]
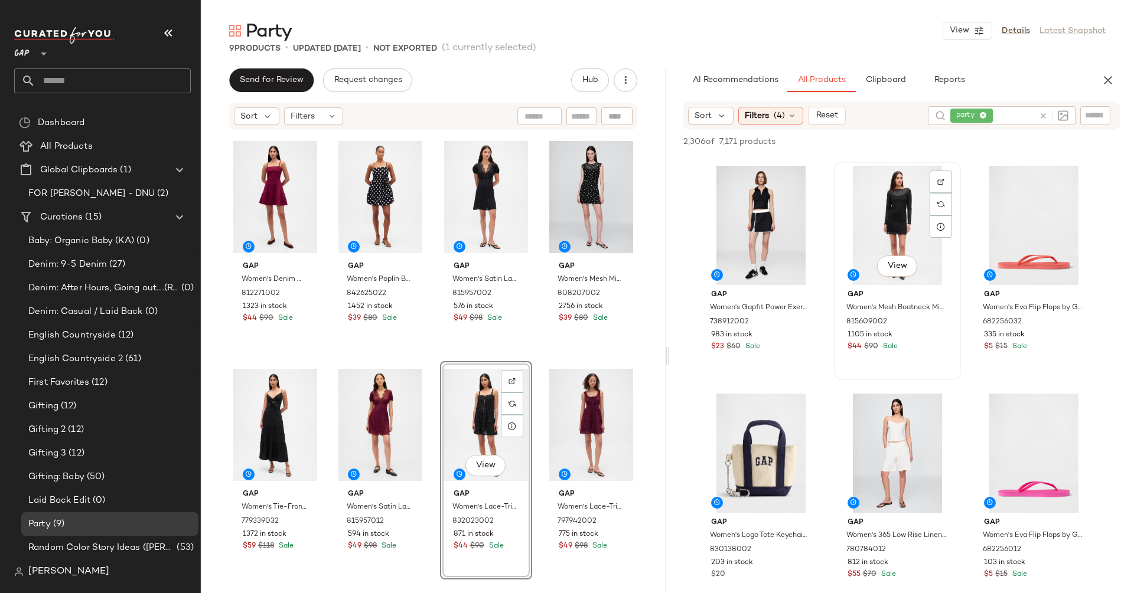
click at [907, 278] on div "View" at bounding box center [897, 268] width 40 height 24
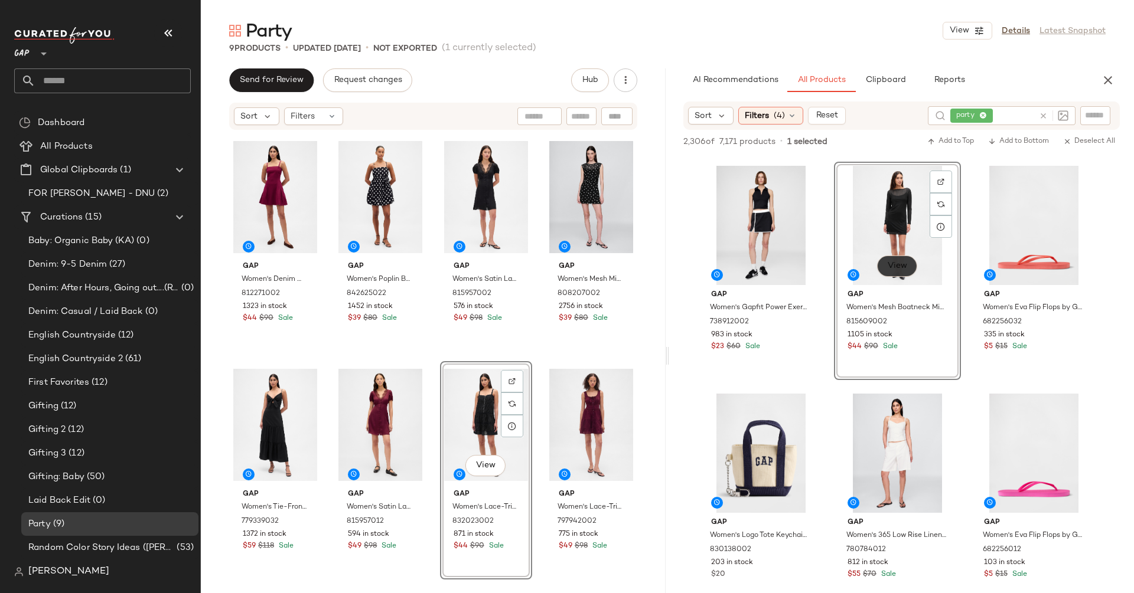
click at [896, 263] on span "View" at bounding box center [897, 266] width 20 height 9
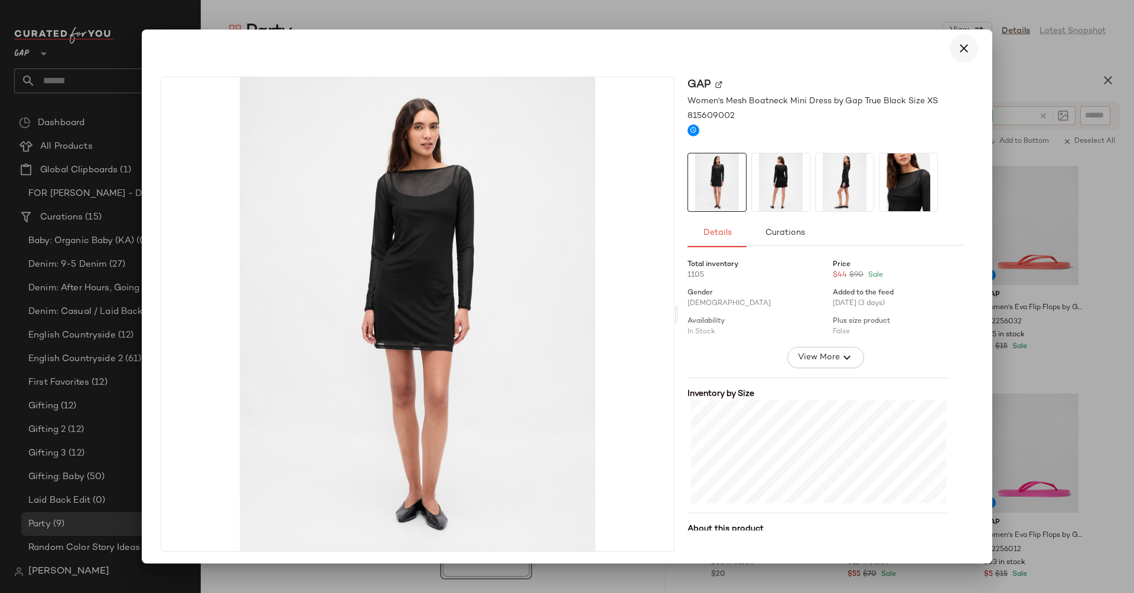
click at [958, 48] on icon "button" at bounding box center [963, 48] width 14 height 14
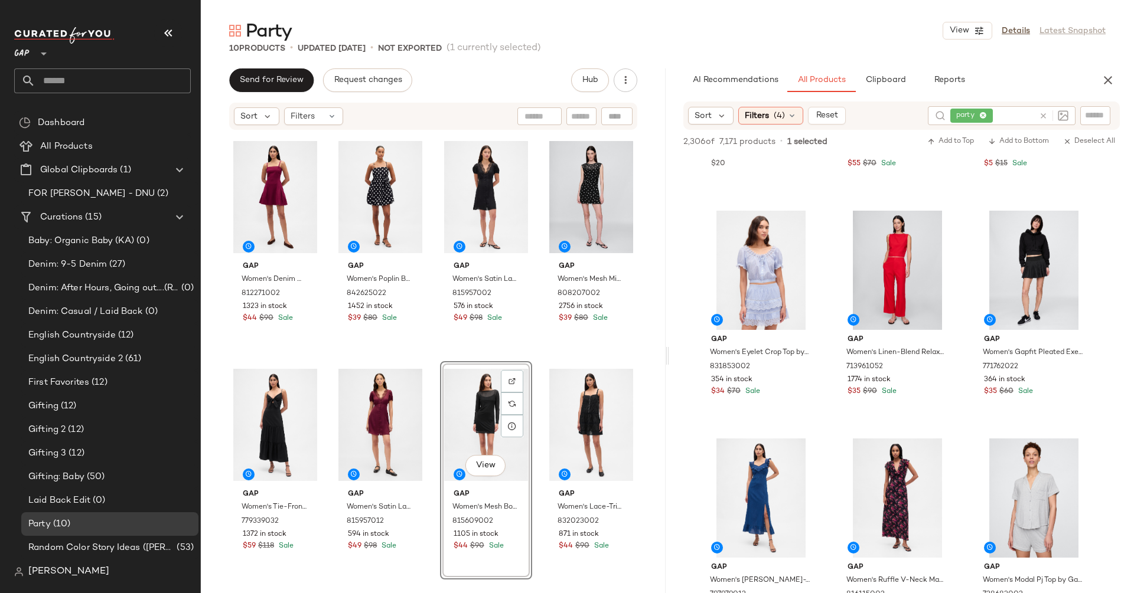
scroll to position [8191, 0]
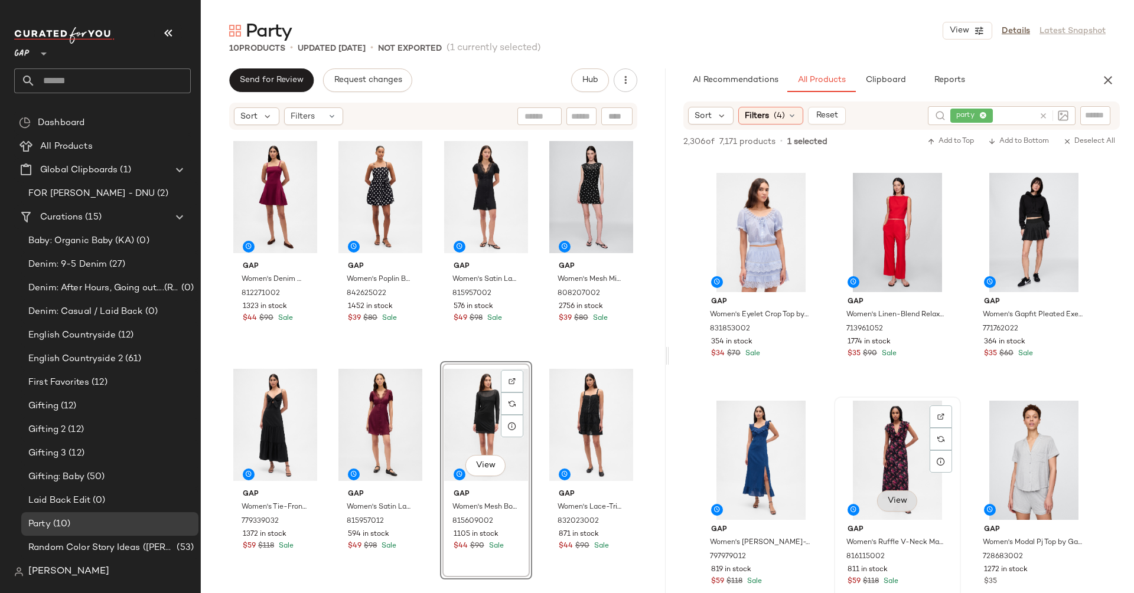
click at [890, 502] on span "View" at bounding box center [897, 501] width 20 height 9
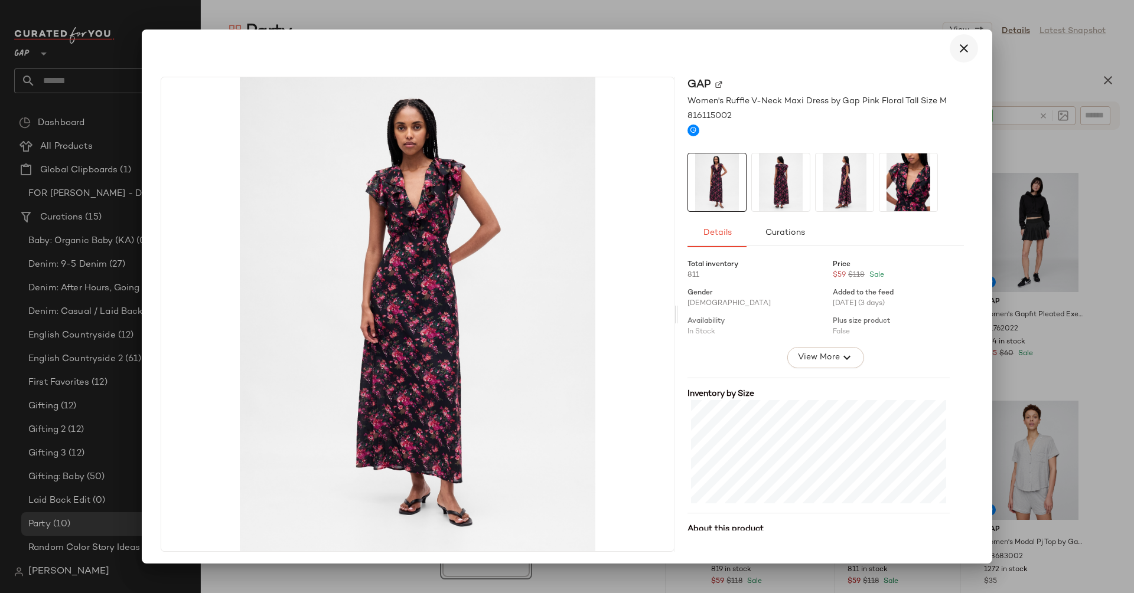
click at [956, 47] on icon "button" at bounding box center [963, 48] width 14 height 14
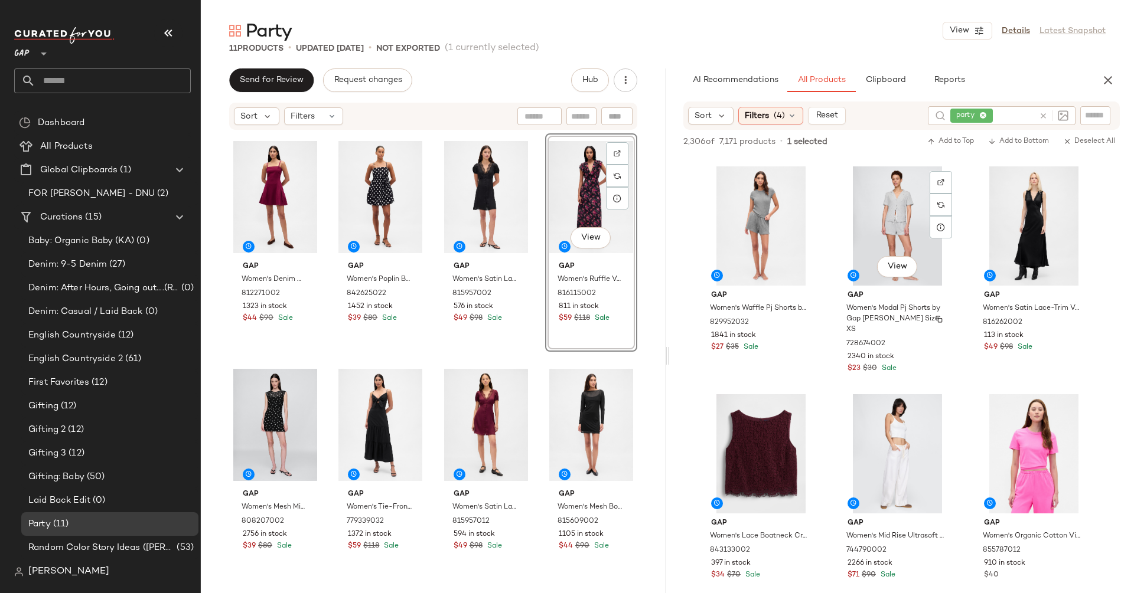
scroll to position [8909, 0]
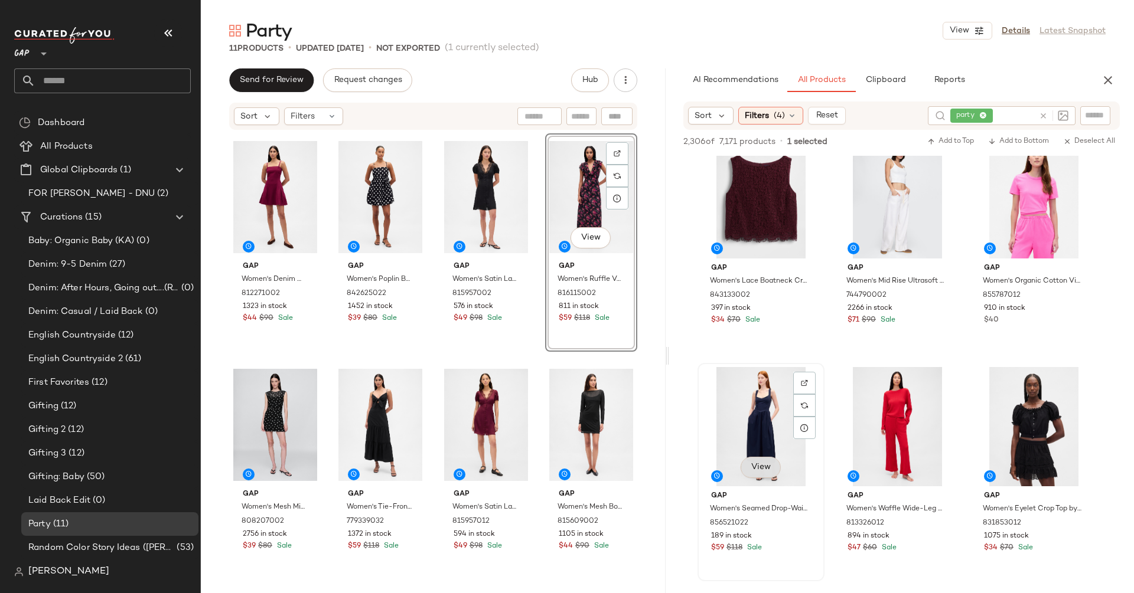
click at [749, 474] on button "View" at bounding box center [760, 467] width 40 height 21
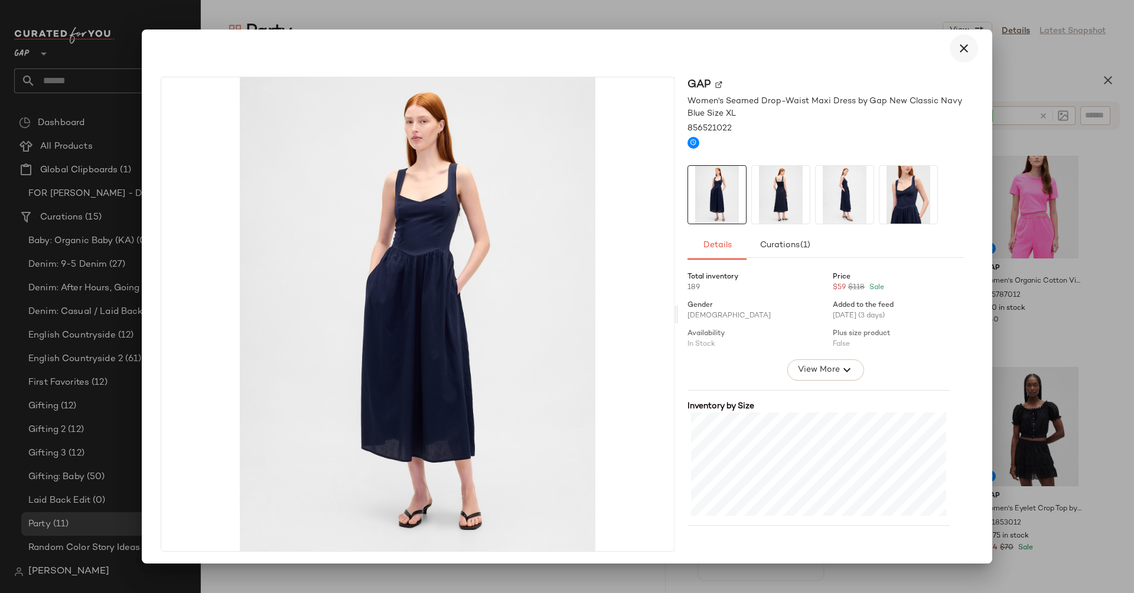
click at [956, 42] on icon "button" at bounding box center [963, 48] width 14 height 14
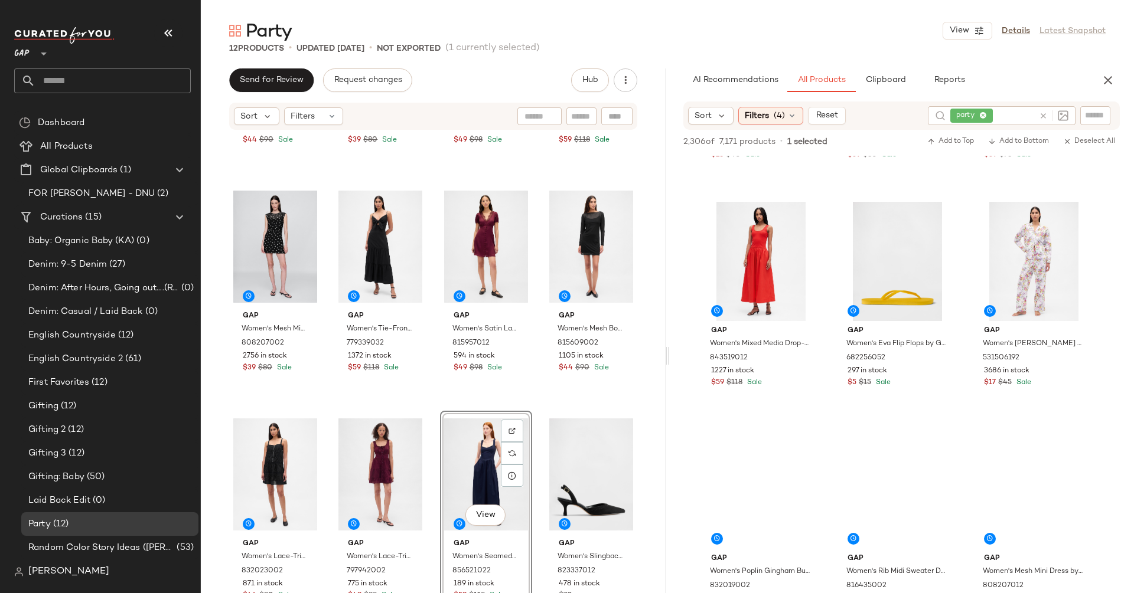
scroll to position [9581, 0]
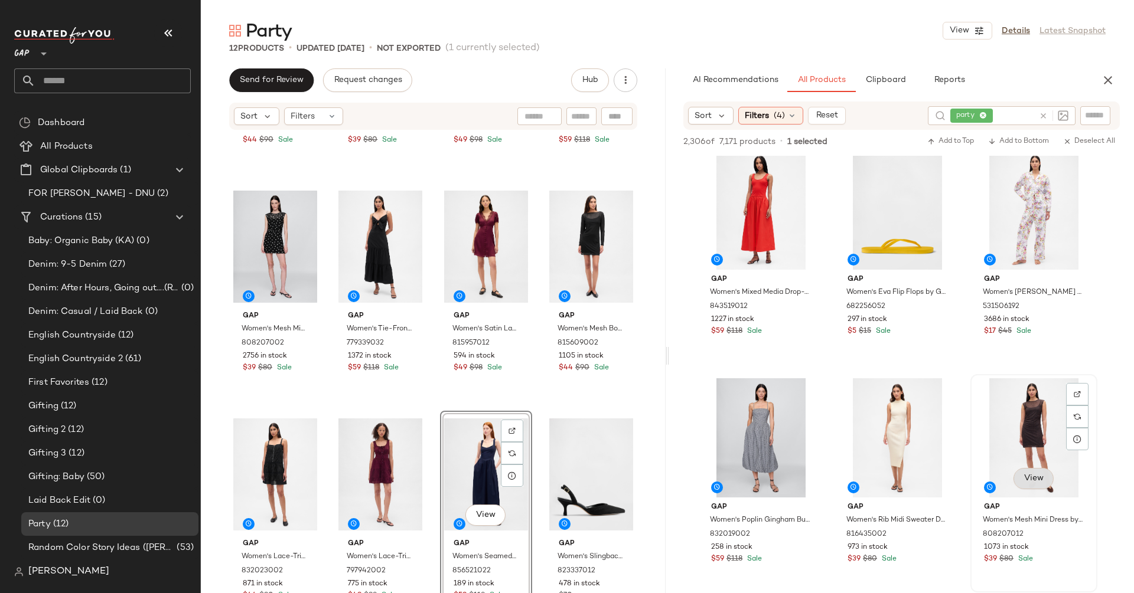
click at [1032, 472] on button "View" at bounding box center [1033, 478] width 40 height 21
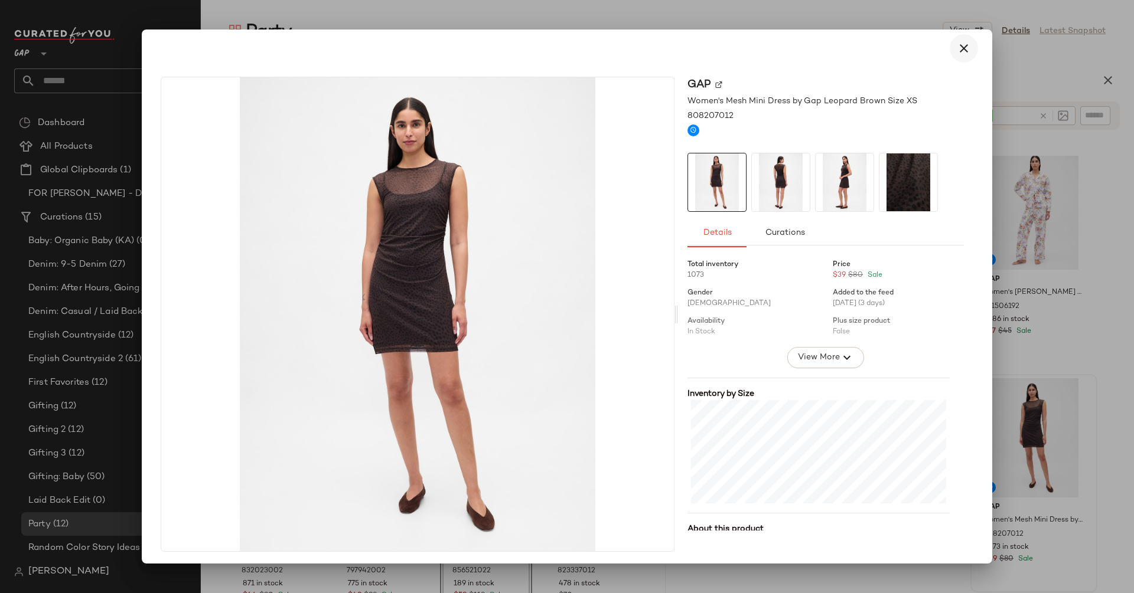
click at [957, 44] on icon "button" at bounding box center [963, 48] width 14 height 14
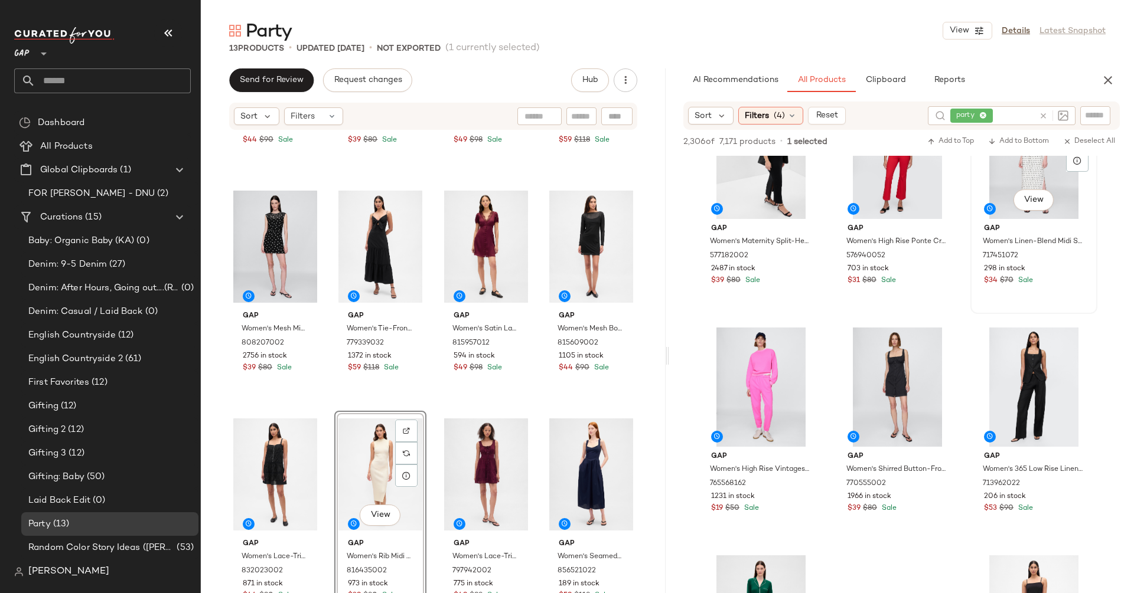
scroll to position [11226, 0]
click at [905, 433] on button "View" at bounding box center [897, 429] width 40 height 21
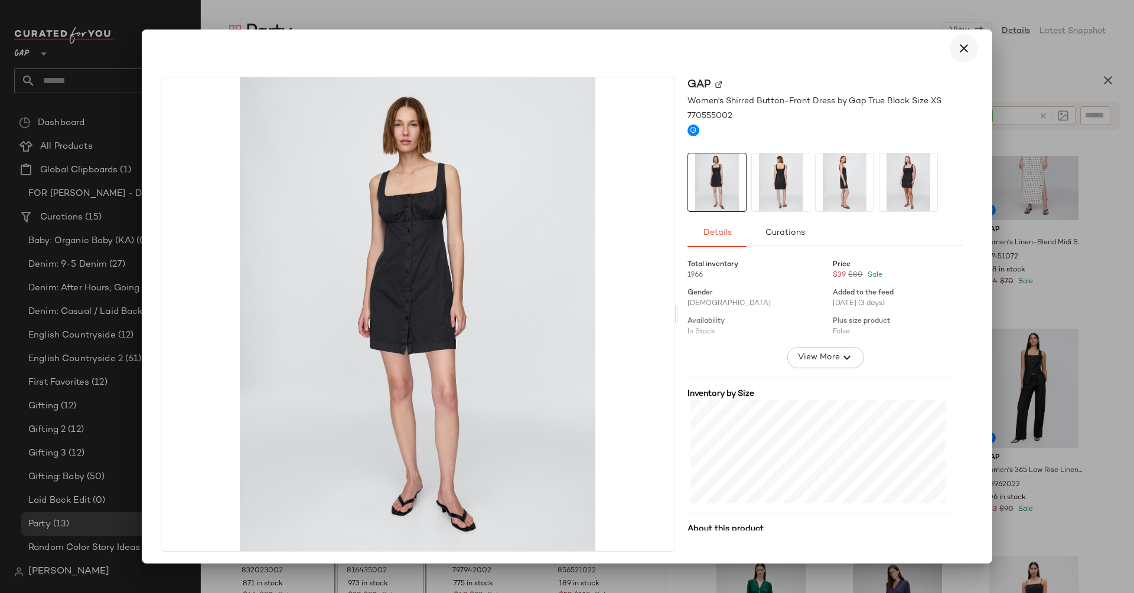
click at [956, 44] on icon "button" at bounding box center [963, 48] width 14 height 14
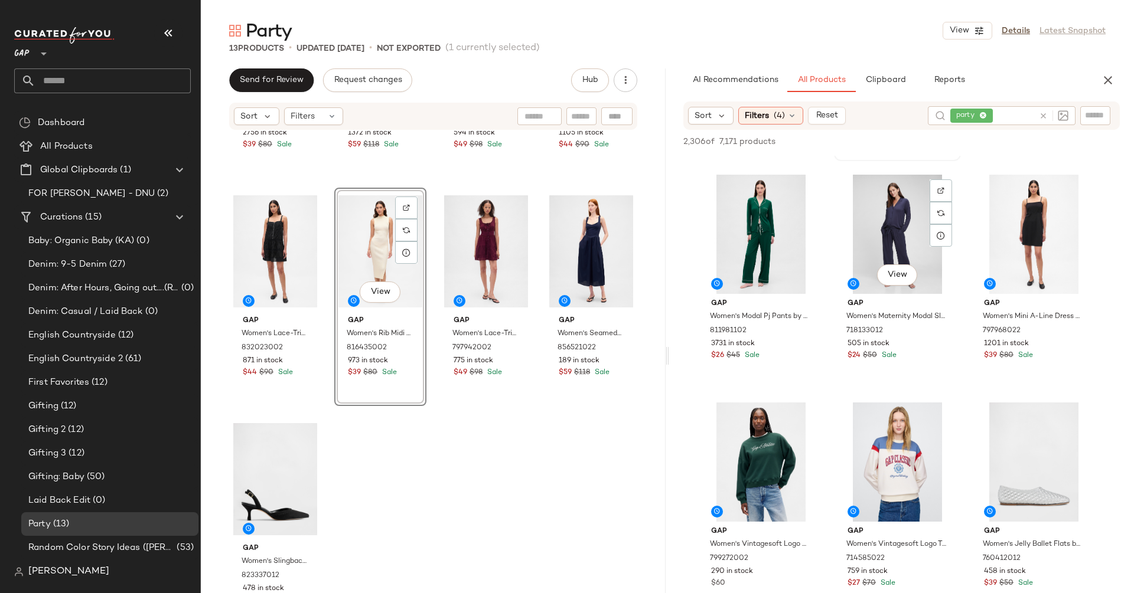
scroll to position [11632, 0]
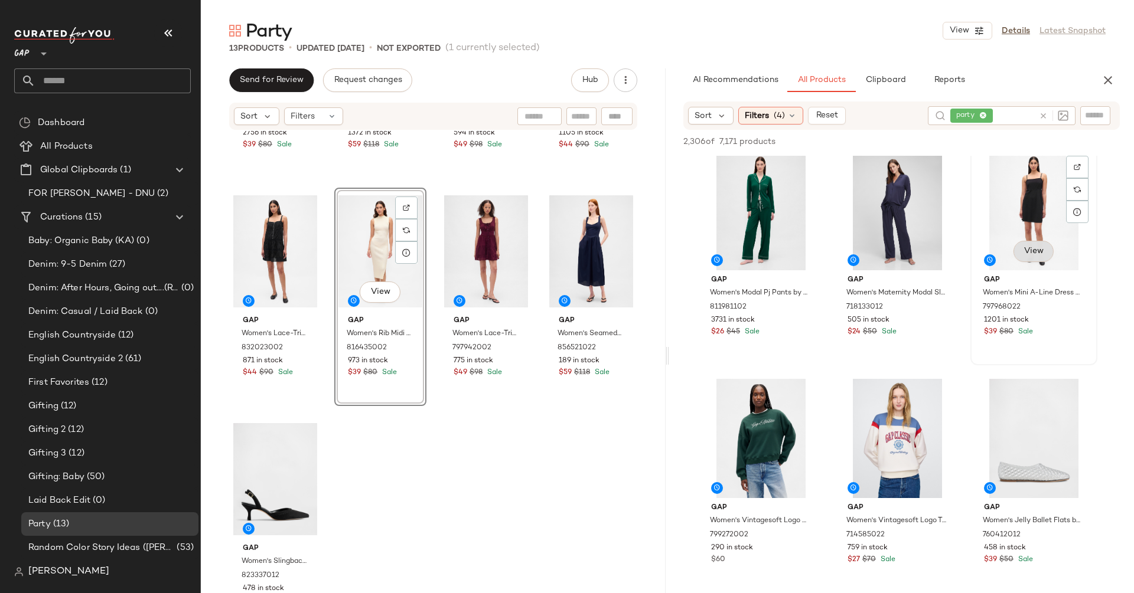
click at [1026, 249] on span "View" at bounding box center [1033, 251] width 20 height 9
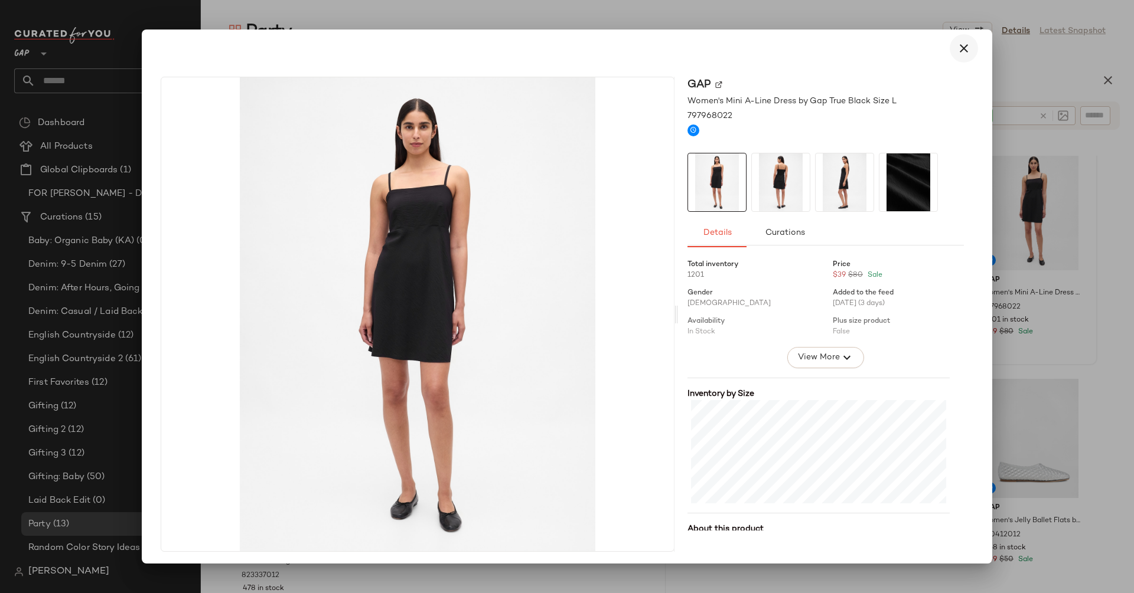
click at [956, 49] on icon "button" at bounding box center [963, 48] width 14 height 14
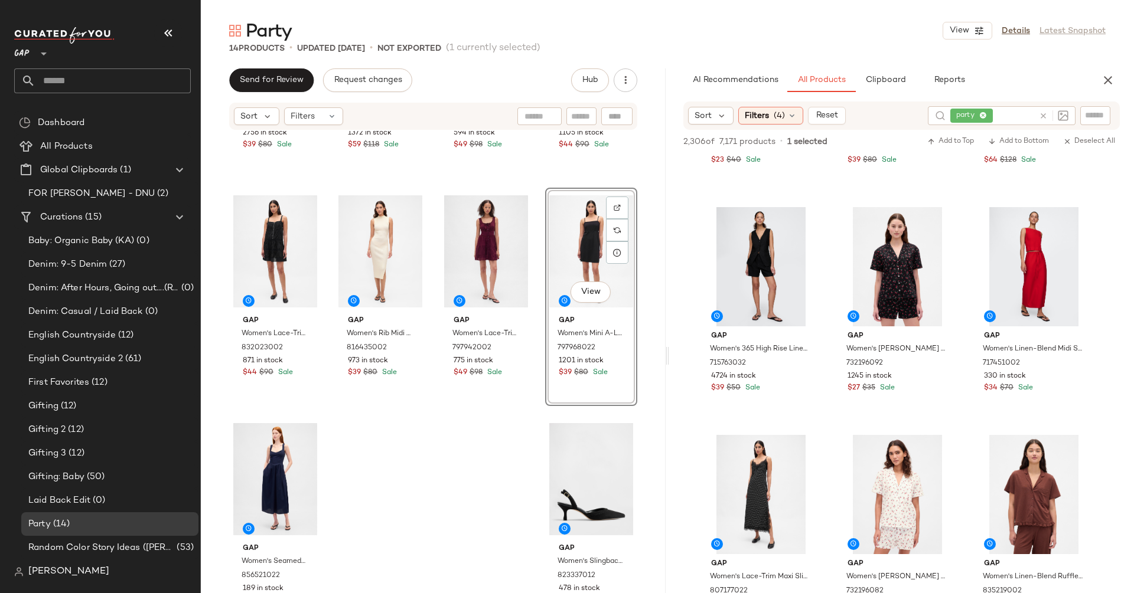
scroll to position [12612, 0]
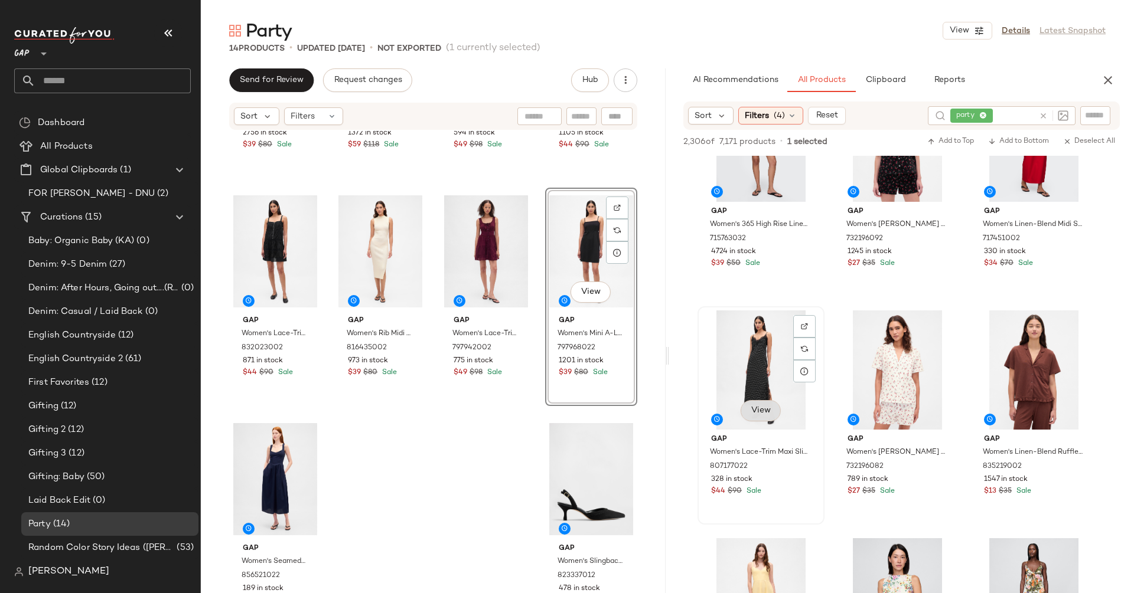
click at [760, 411] on span "View" at bounding box center [760, 410] width 20 height 9
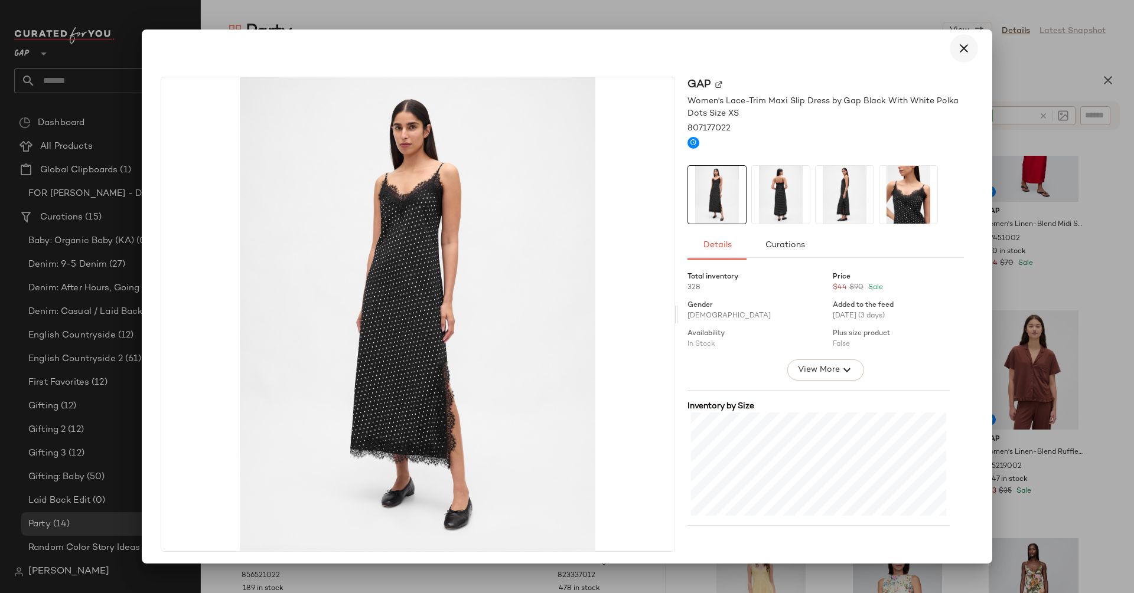
click at [956, 51] on icon "button" at bounding box center [963, 48] width 14 height 14
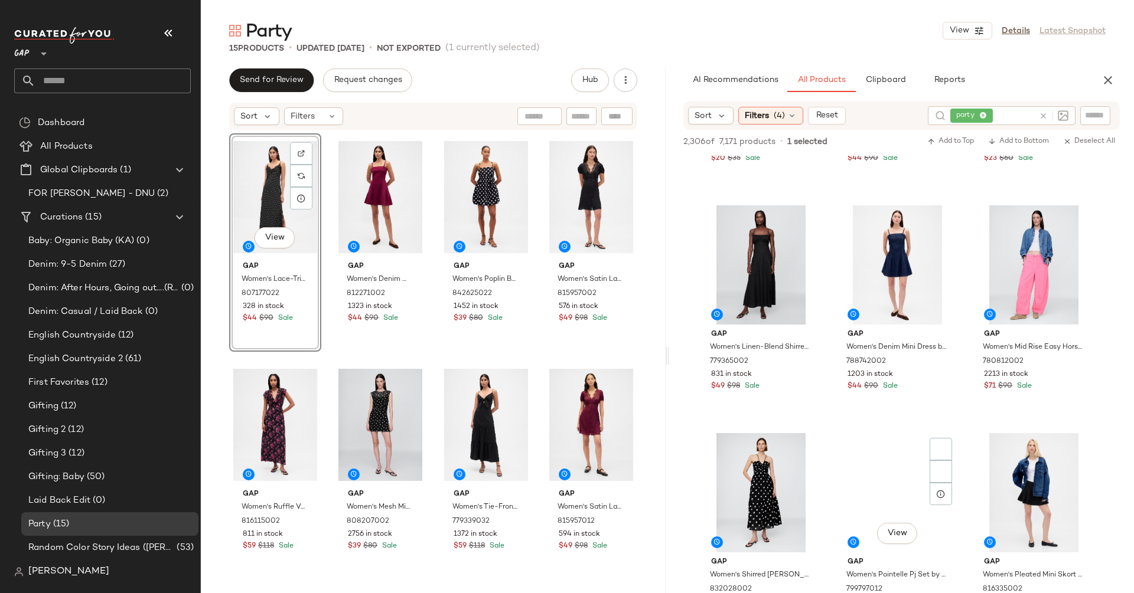
scroll to position [13503, 0]
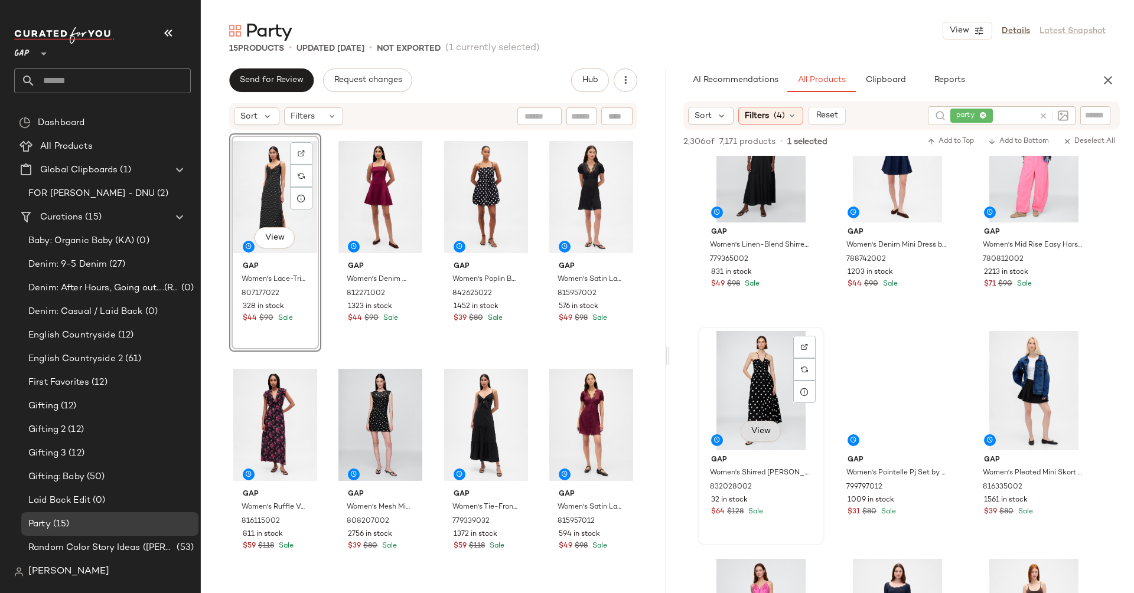
click at [765, 435] on span "View" at bounding box center [760, 431] width 20 height 9
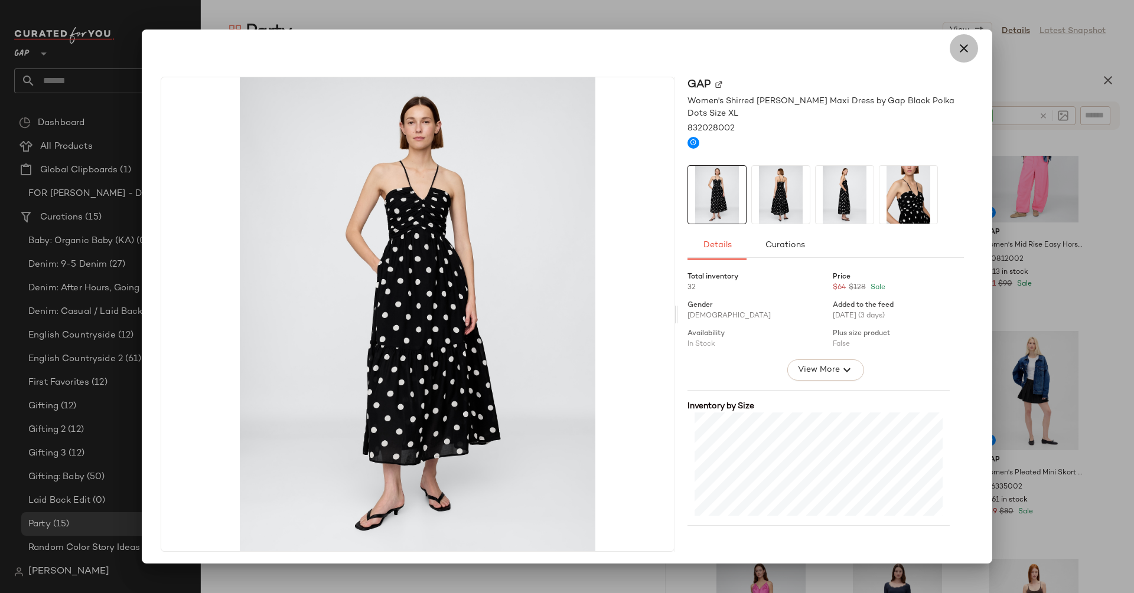
click at [959, 48] on icon "button" at bounding box center [963, 48] width 14 height 14
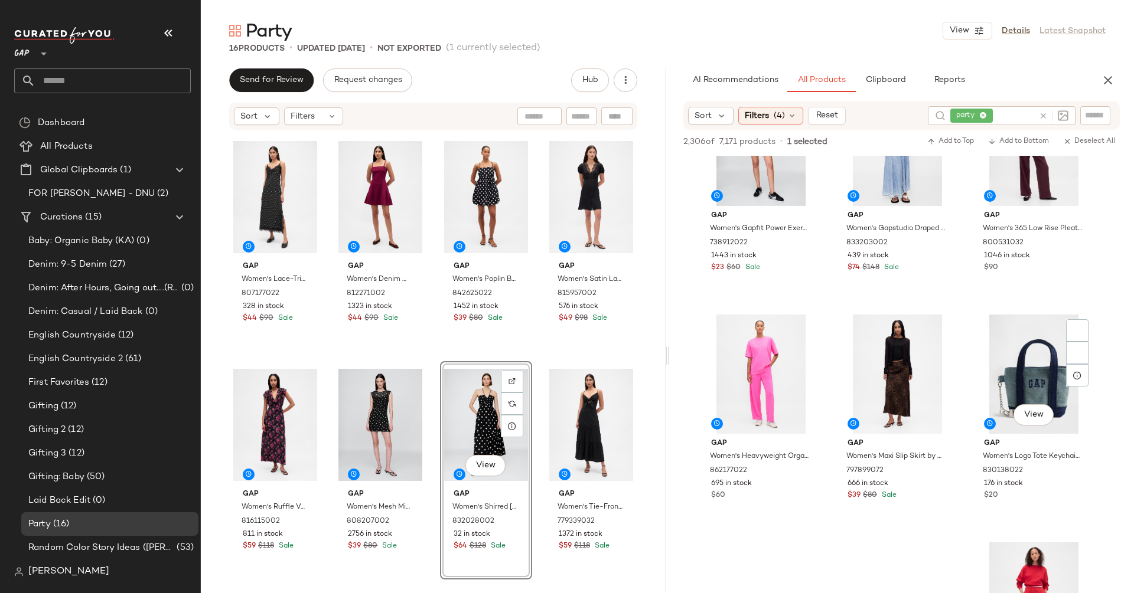
scroll to position [14364, 0]
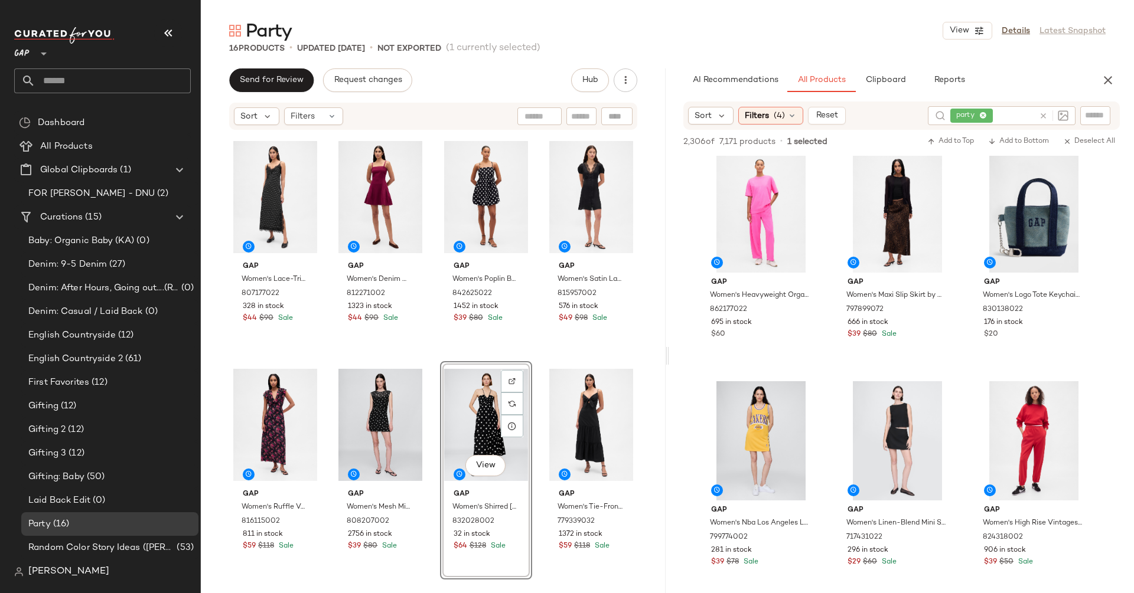
click at [1044, 116] on icon at bounding box center [1043, 116] width 9 height 9
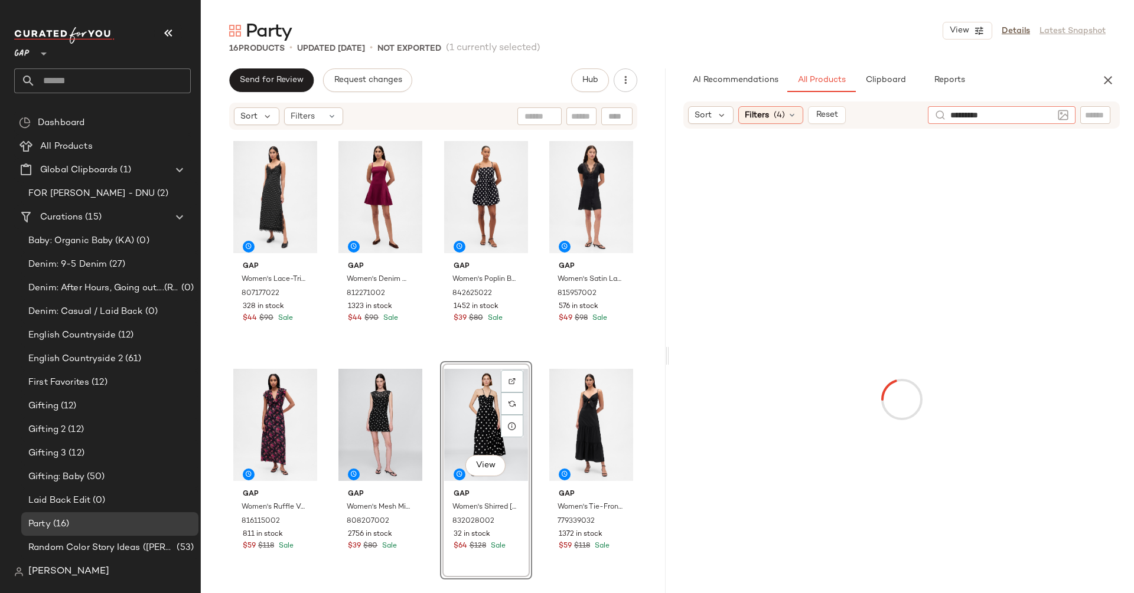
type input "**********"
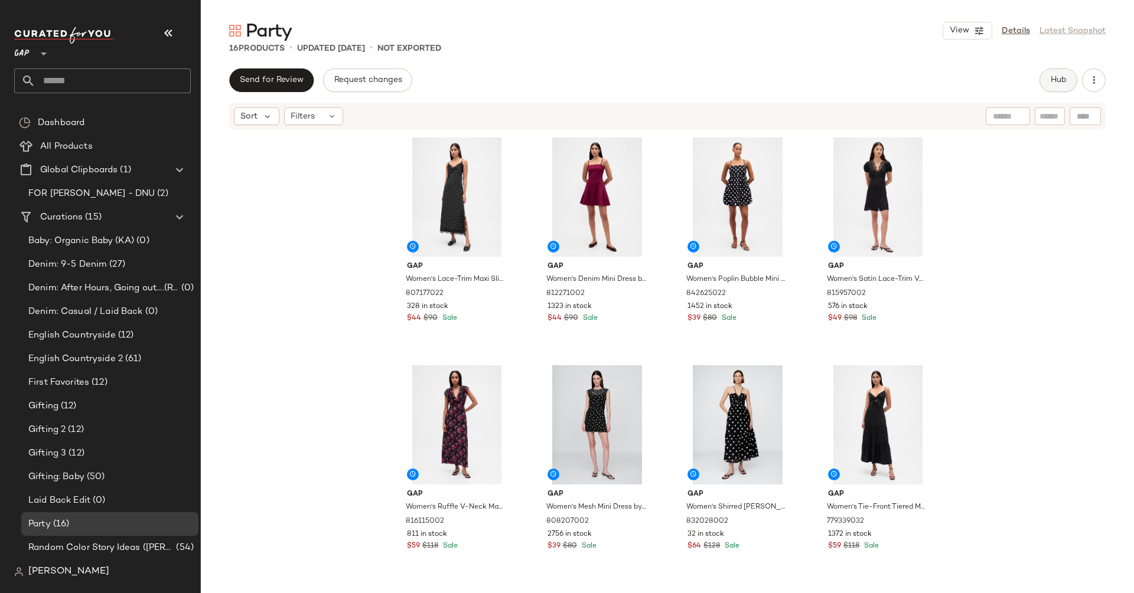
click at [1063, 88] on button "Hub" at bounding box center [1058, 80] width 38 height 24
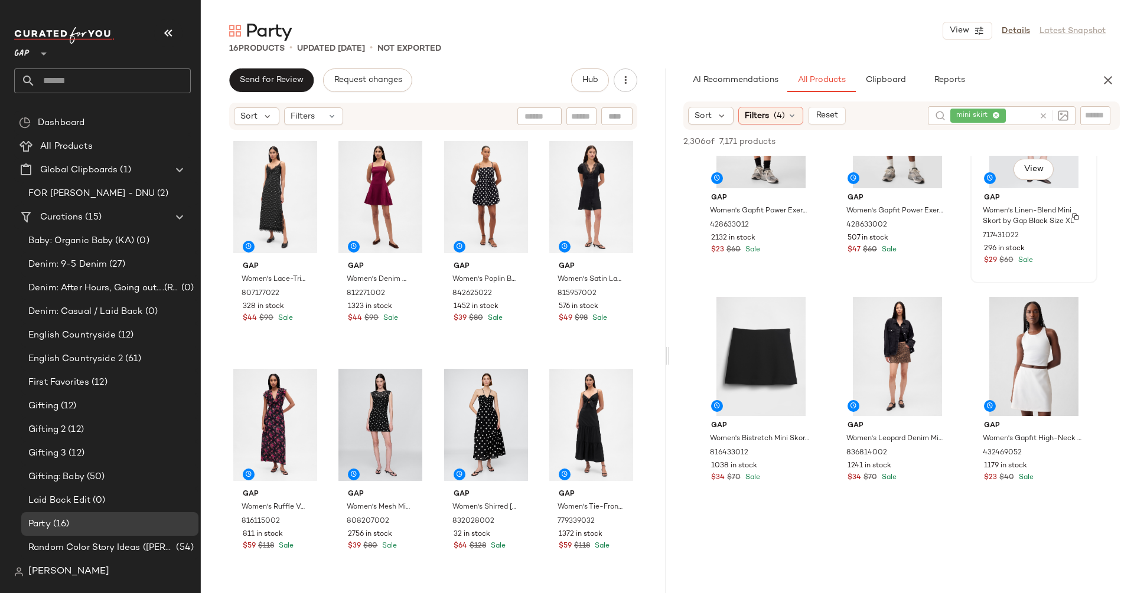
scroll to position [112, 0]
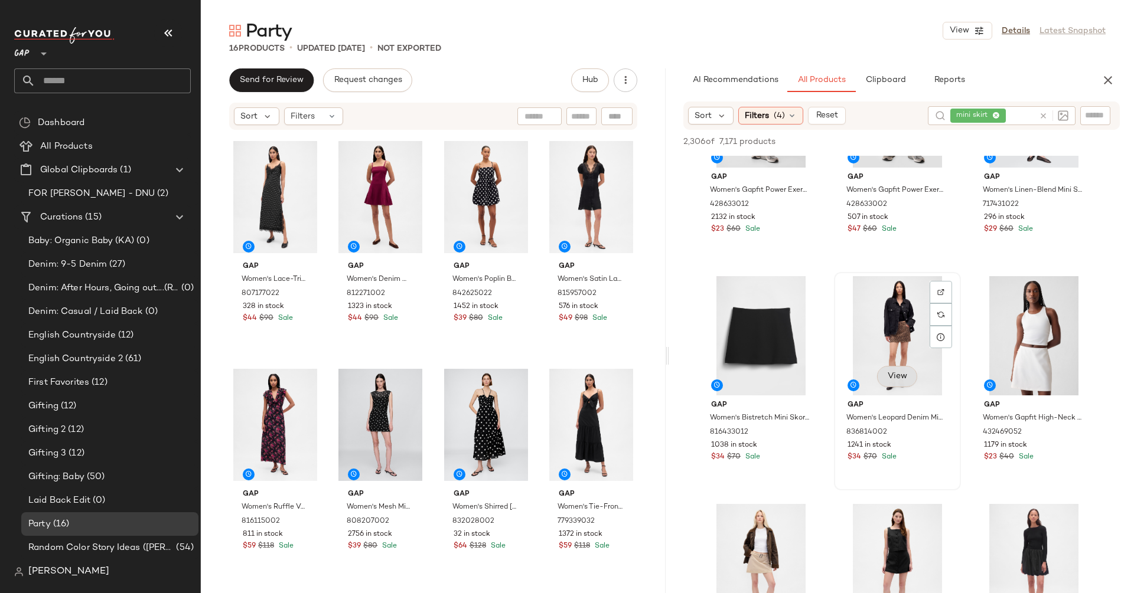
click at [893, 377] on span "View" at bounding box center [897, 376] width 20 height 9
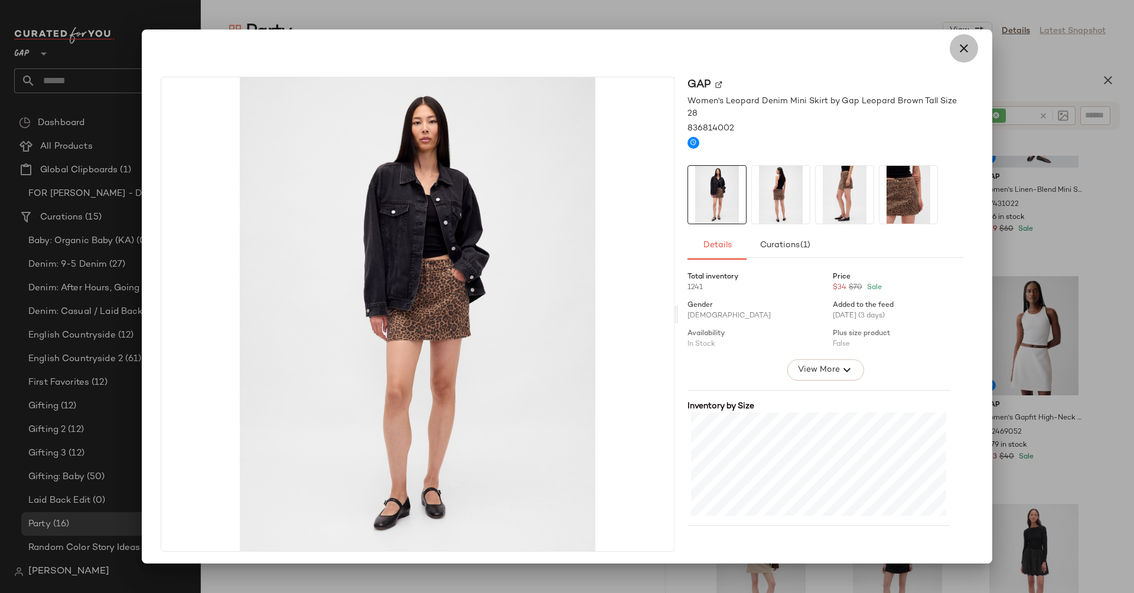
click at [956, 50] on icon "button" at bounding box center [963, 48] width 14 height 14
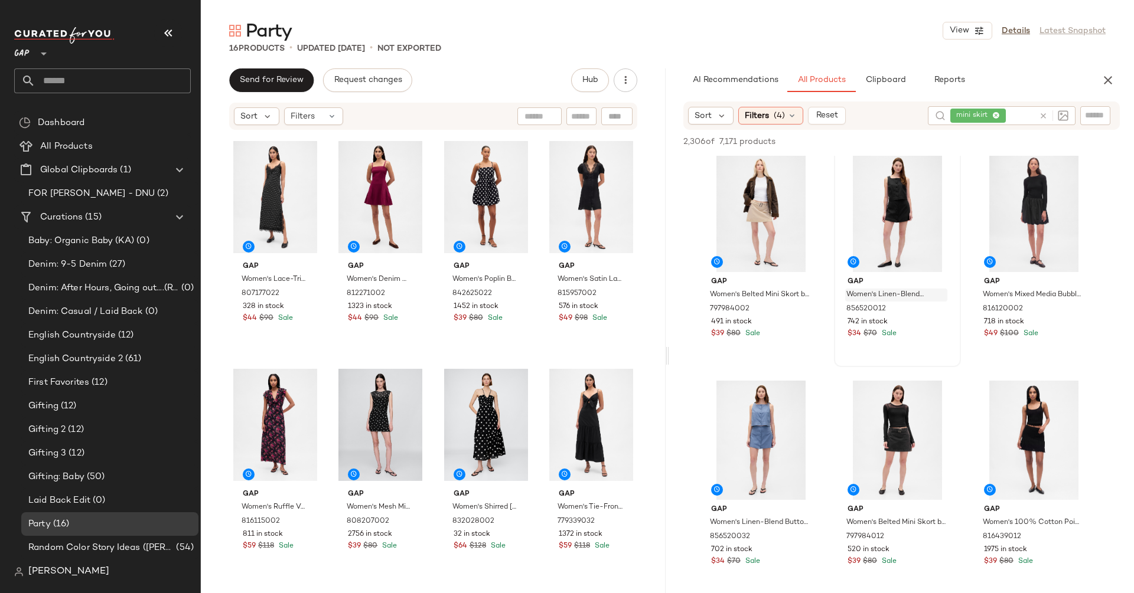
scroll to position [501, 0]
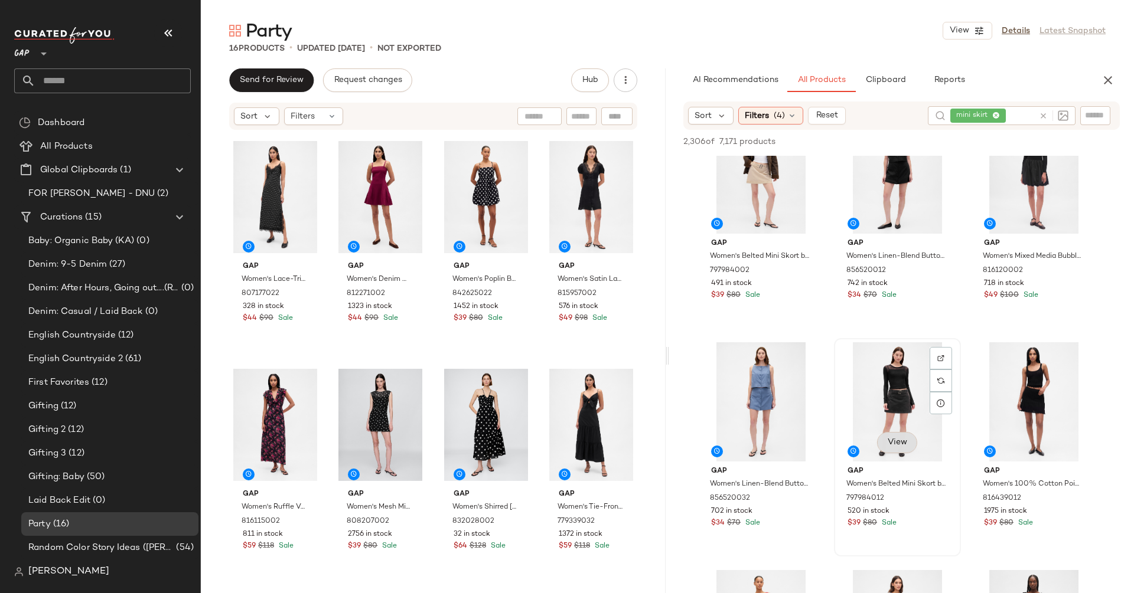
click at [902, 447] on button "View" at bounding box center [897, 442] width 40 height 21
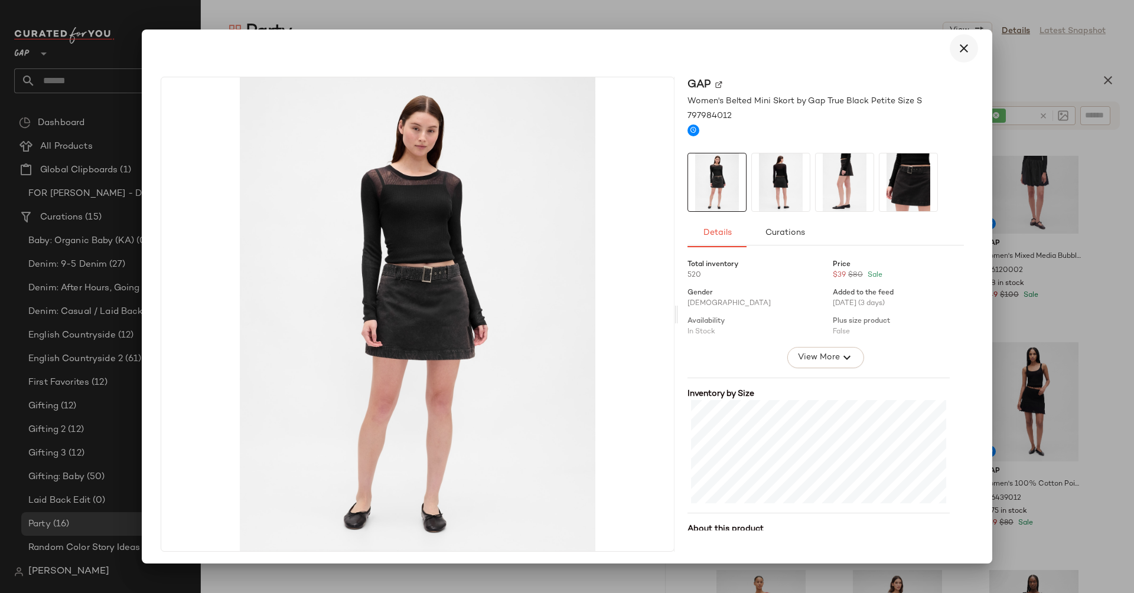
click at [956, 54] on icon "button" at bounding box center [963, 48] width 14 height 14
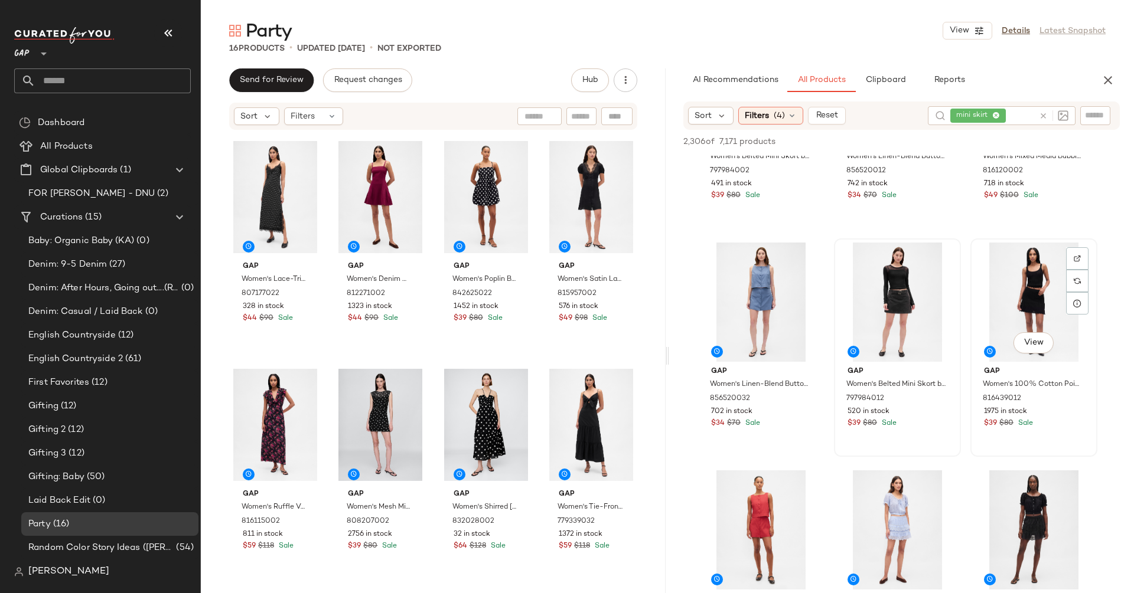
scroll to position [649, 0]
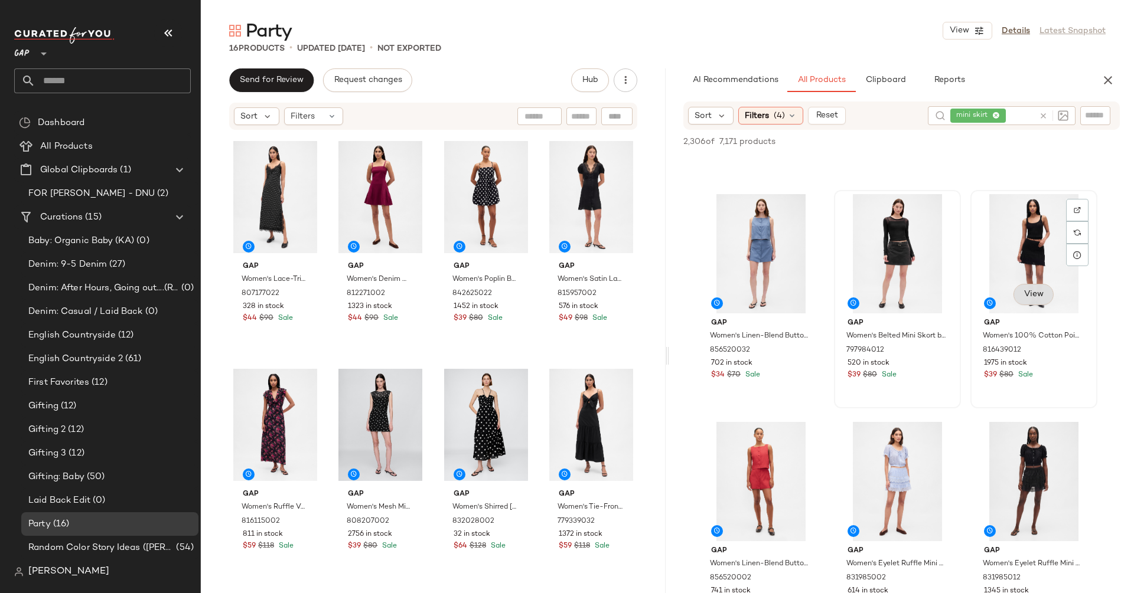
click at [1035, 285] on button "View" at bounding box center [1033, 294] width 40 height 21
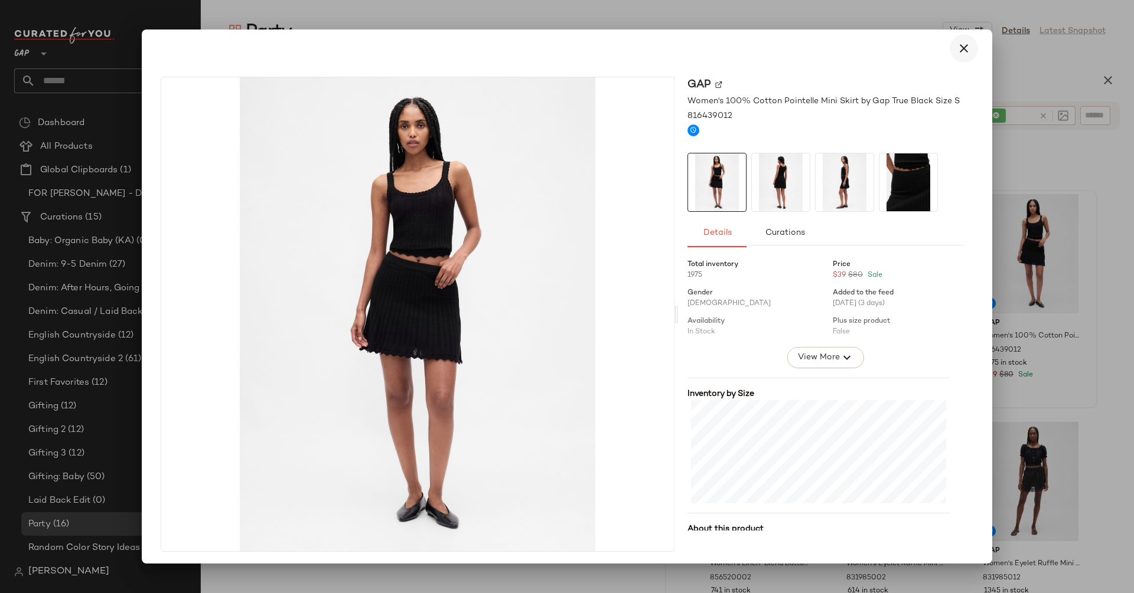
click at [954, 38] on button "button" at bounding box center [963, 48] width 28 height 28
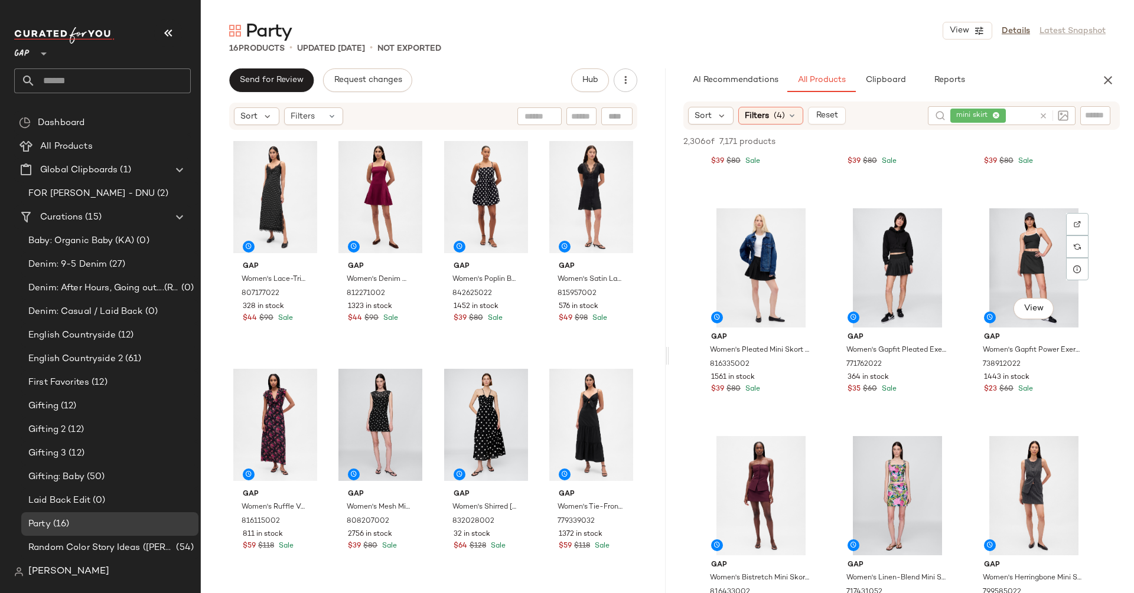
scroll to position [1358, 0]
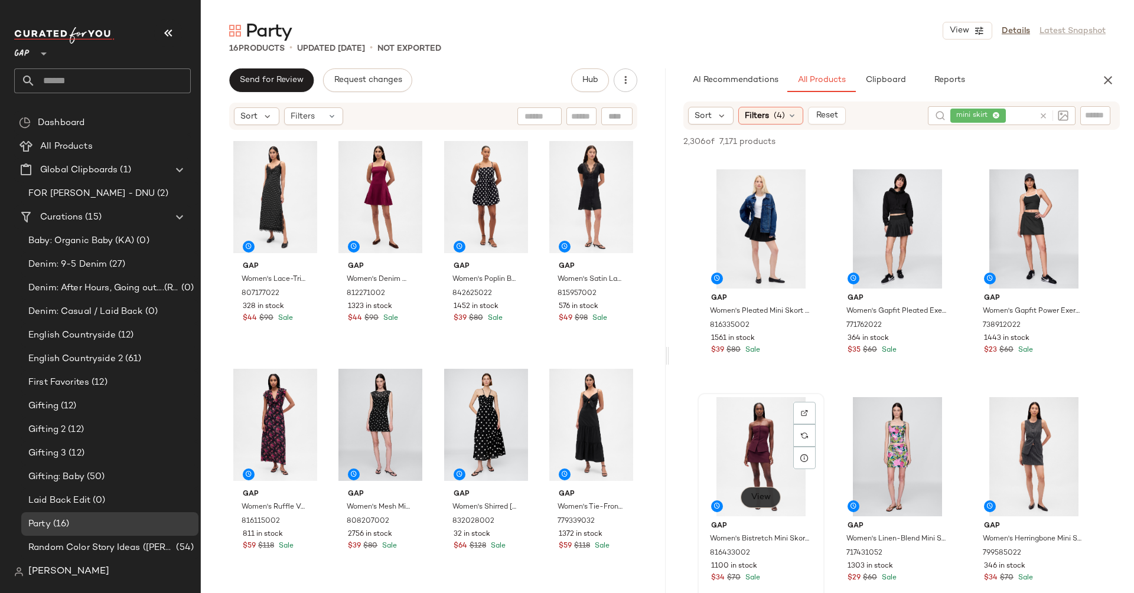
click at [766, 497] on span "View" at bounding box center [760, 497] width 20 height 9
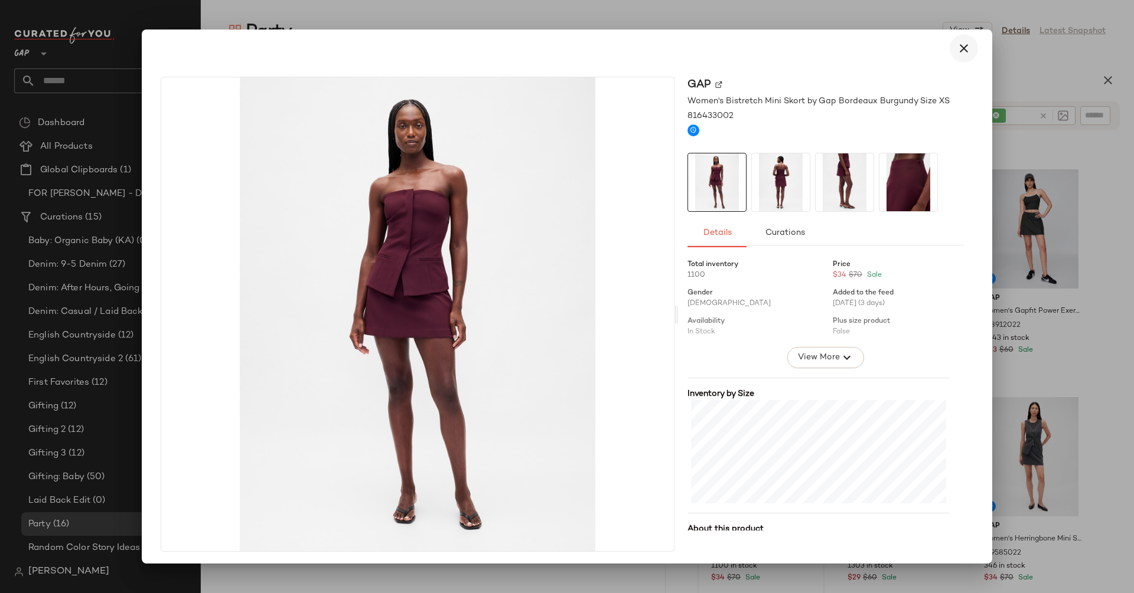
click at [956, 53] on icon "button" at bounding box center [963, 48] width 14 height 14
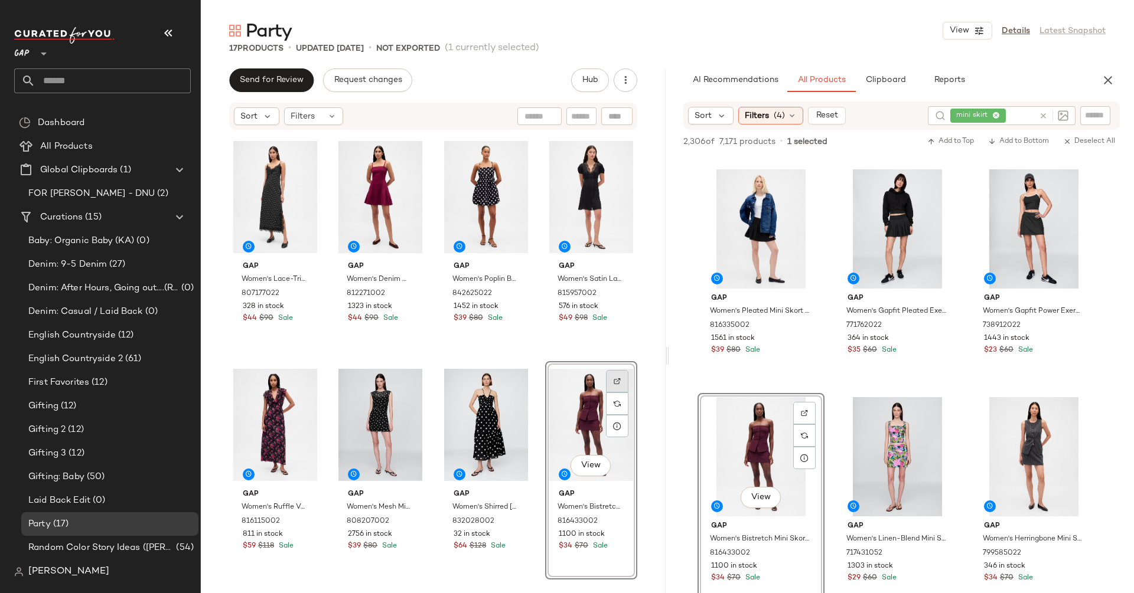
click at [613, 381] on img at bounding box center [616, 381] width 7 height 7
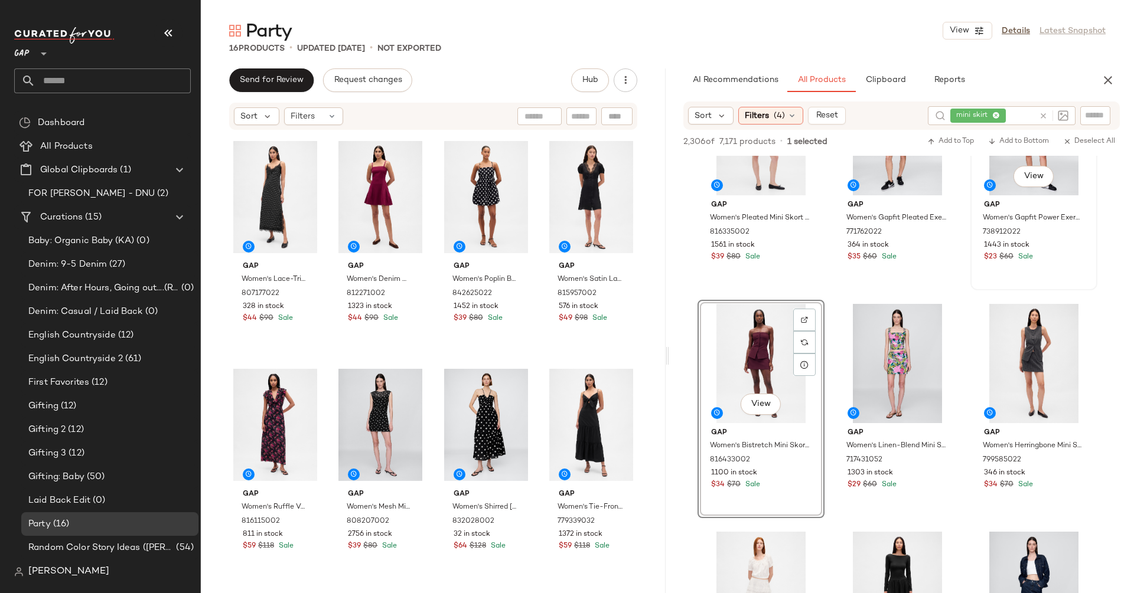
scroll to position [1701, 0]
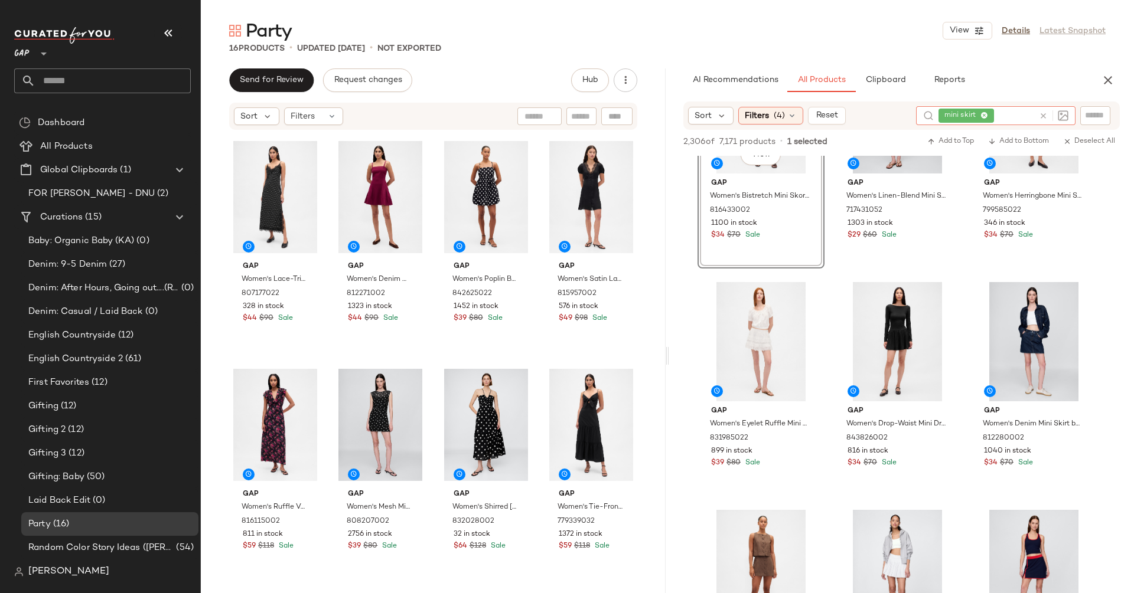
click at [1043, 117] on icon at bounding box center [1043, 116] width 9 height 9
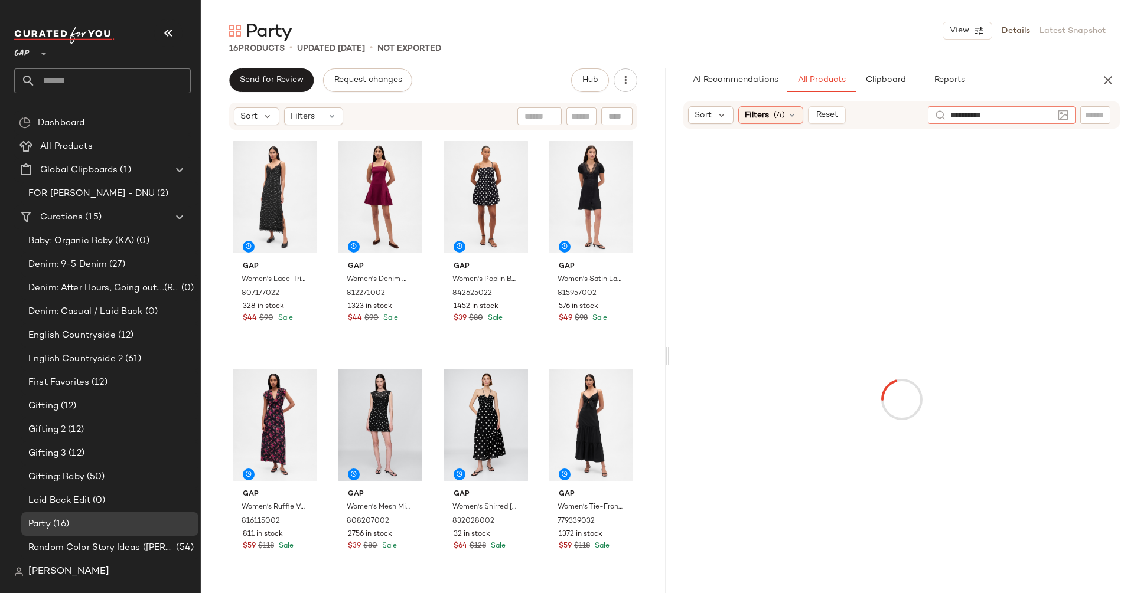
type input "*********"
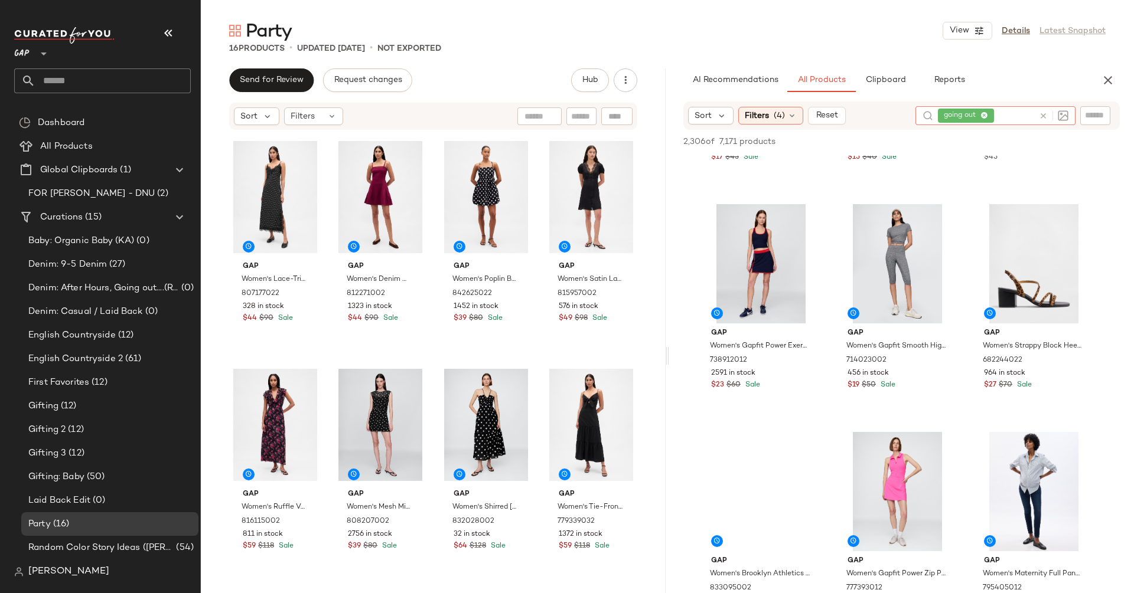
scroll to position [417, 0]
